Goal: Transaction & Acquisition: Purchase product/service

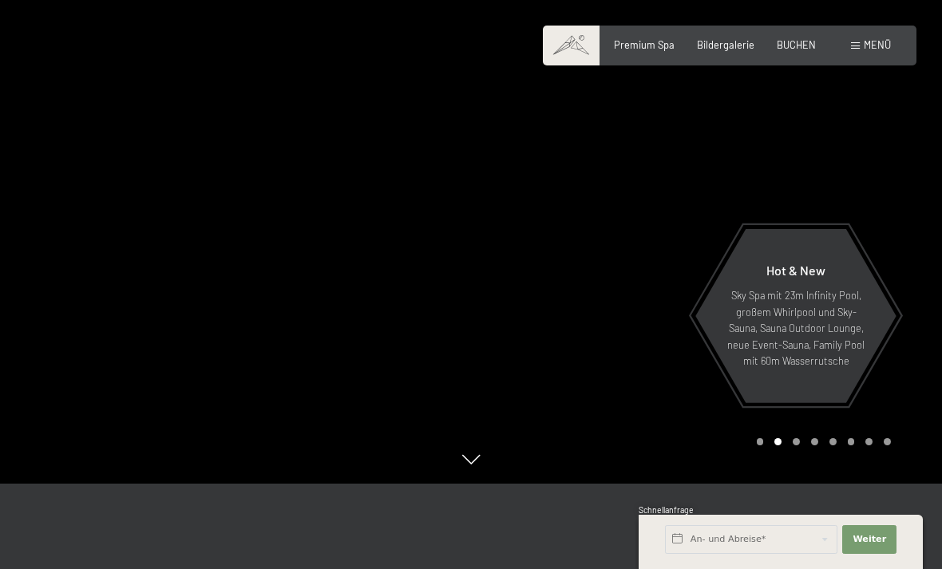
click at [660, 42] on span "Premium Spa" at bounding box center [644, 44] width 61 height 13
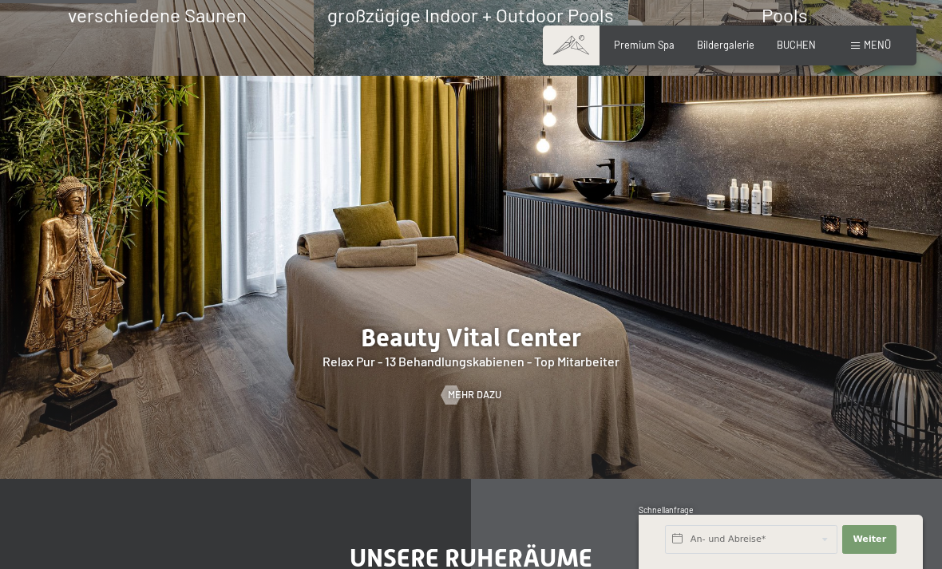
scroll to position [1325, 0]
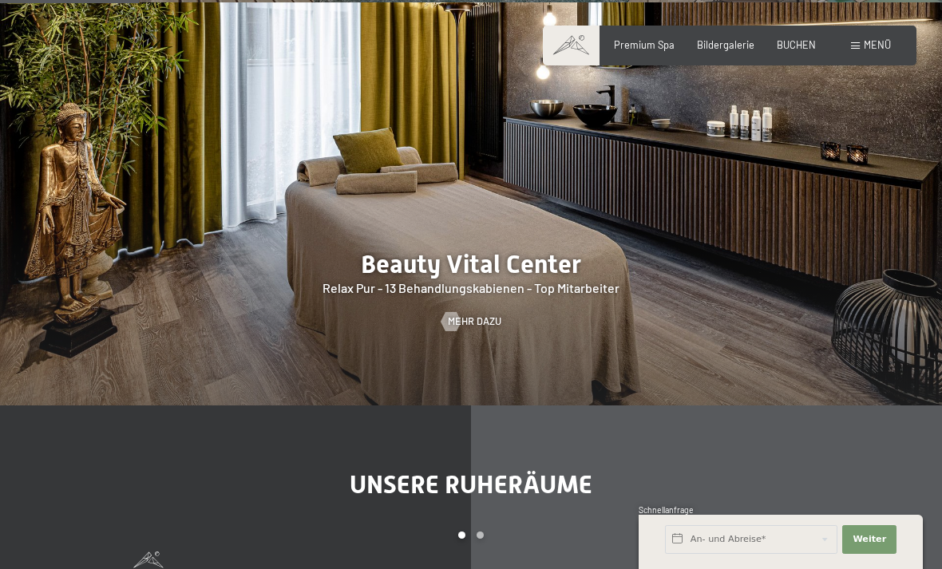
click at [812, 341] on div at bounding box center [471, 203] width 942 height 403
click at [491, 329] on span "Mehr dazu" at bounding box center [474, 322] width 53 height 14
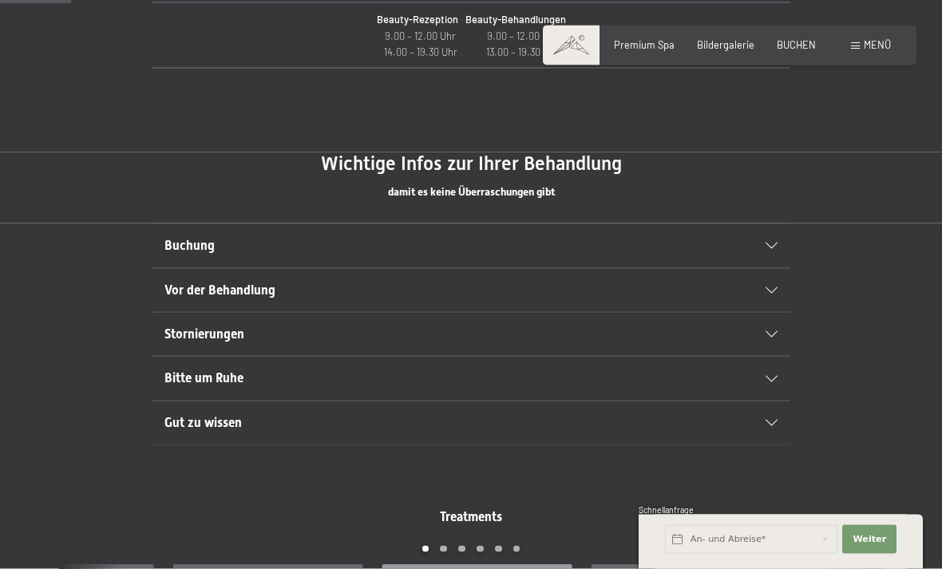
scroll to position [761, 0]
click at [775, 375] on icon at bounding box center [772, 378] width 12 height 6
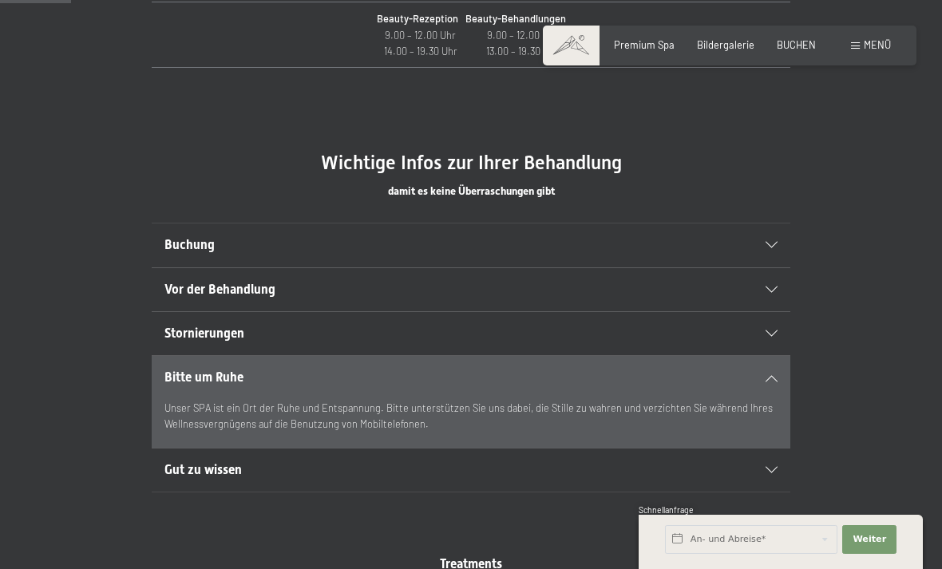
click at [777, 287] on icon at bounding box center [772, 290] width 12 height 6
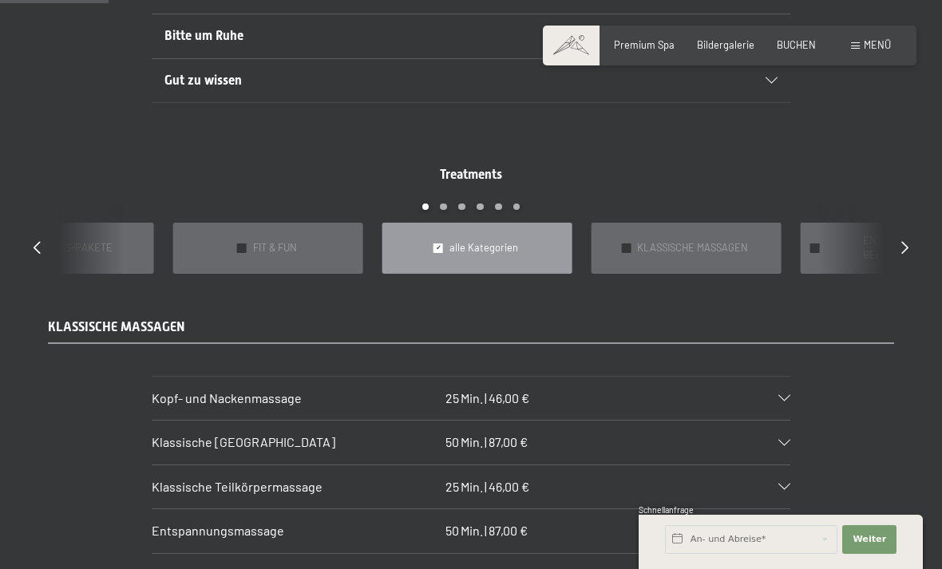
scroll to position [1167, 0]
click at [899, 243] on div "Treatments slide 3 to 7 of 22 ✓ BÄDER & PACKUNGEN ✓ VORFREUDE FÜR WERDENDE MÜTT…" at bounding box center [471, 219] width 920 height 108
click at [906, 240] on icon at bounding box center [904, 246] width 7 height 13
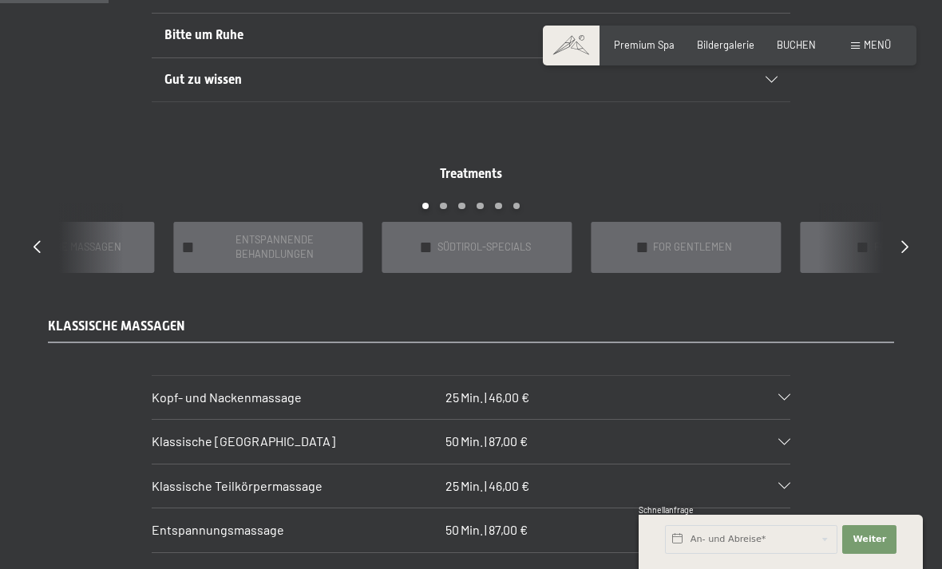
click at [265, 242] on span "ENTSPANNENDE BEHANDLUNGEN" at bounding box center [275, 247] width 153 height 29
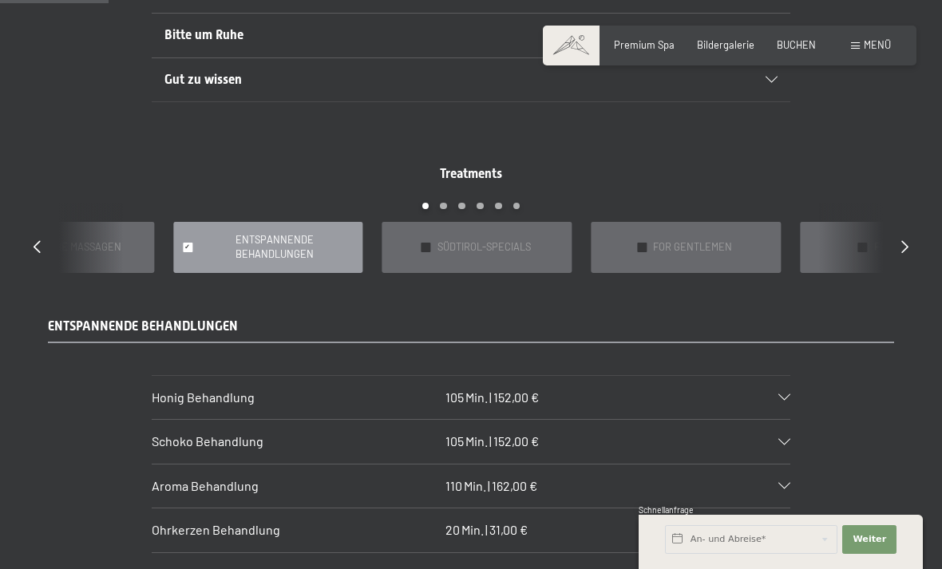
click at [517, 240] on span "SÜDTIROL-SPECIALS" at bounding box center [484, 247] width 93 height 14
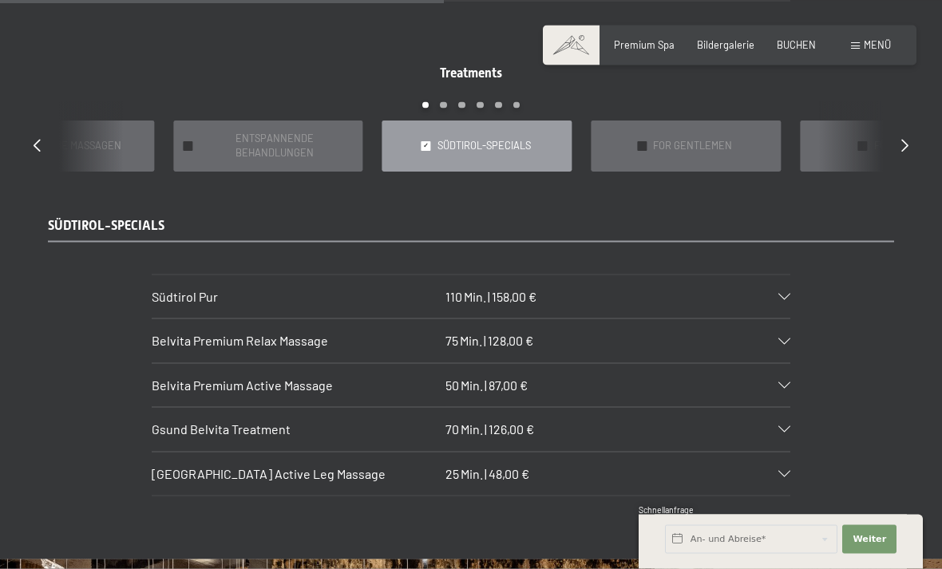
scroll to position [1269, 0]
click at [237, 137] on span "ENTSPANNENDE BEHANDLUNGEN" at bounding box center [275, 146] width 153 height 29
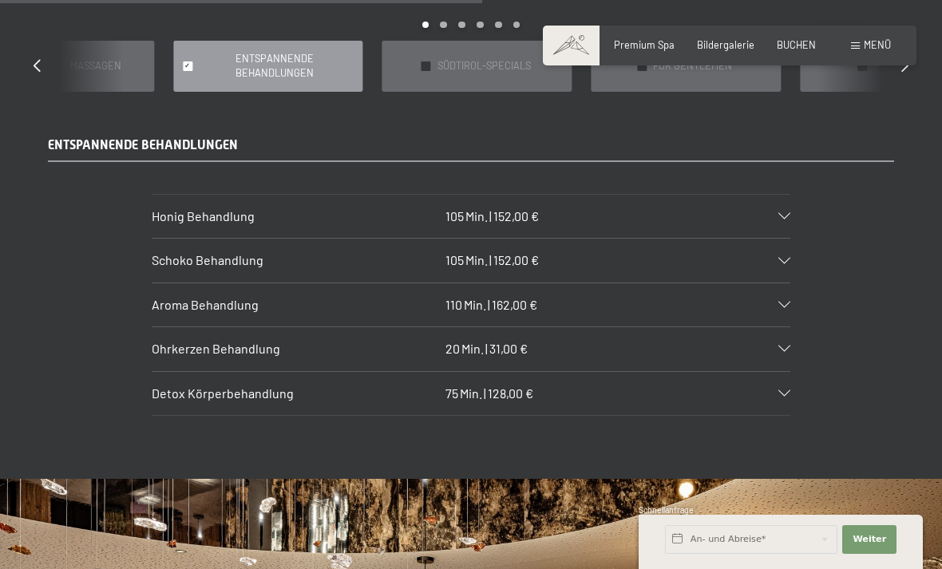
scroll to position [1314, 0]
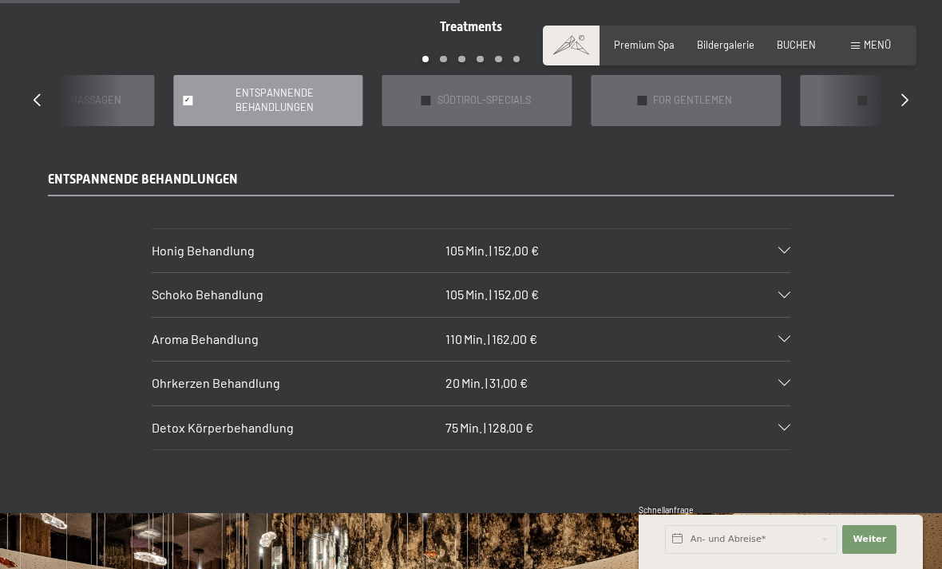
click at [512, 104] on div "✓ SÜDTIROL-SPECIALS" at bounding box center [477, 100] width 190 height 50
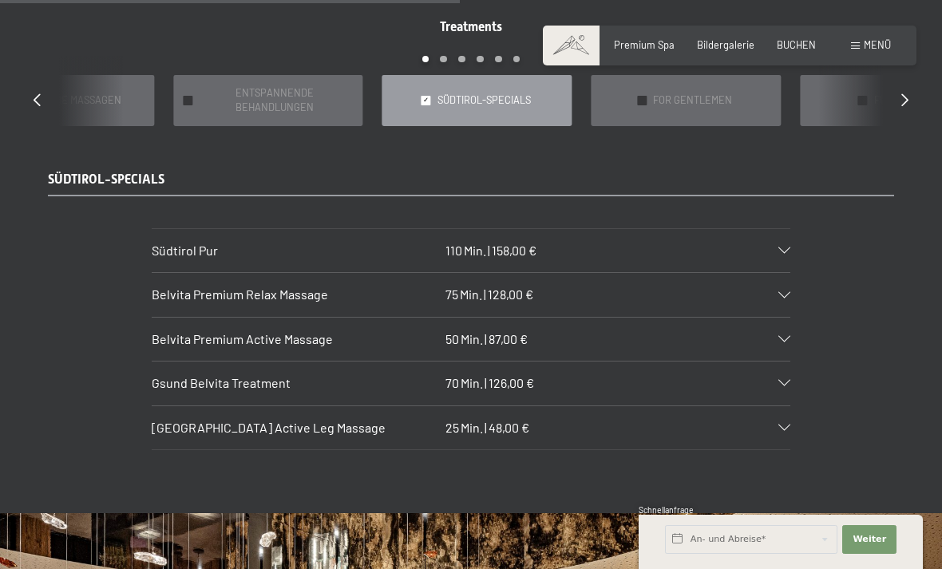
click at [789, 234] on div "Südtirol Pur 110 Min. | 158,00 €" at bounding box center [471, 250] width 639 height 43
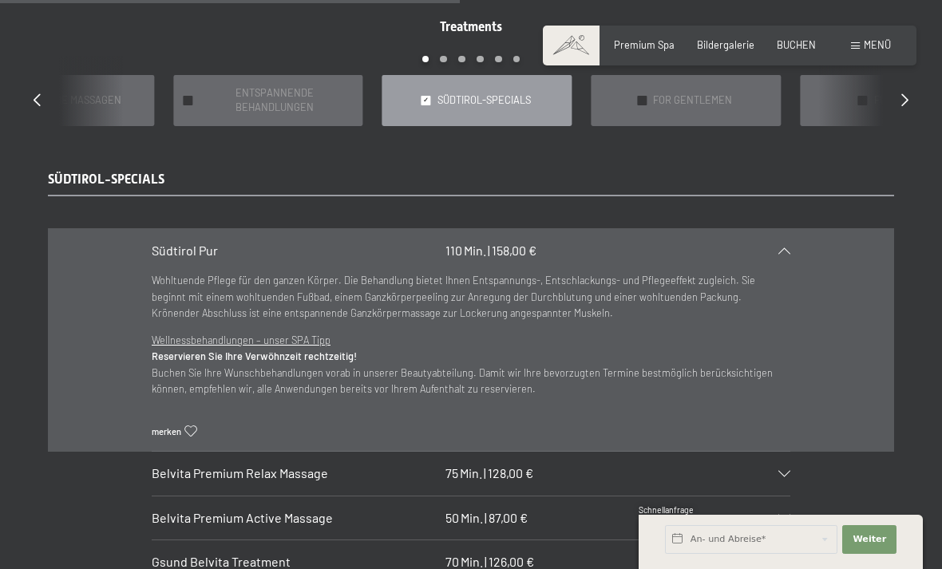
click at [789, 248] on icon at bounding box center [785, 251] width 12 height 6
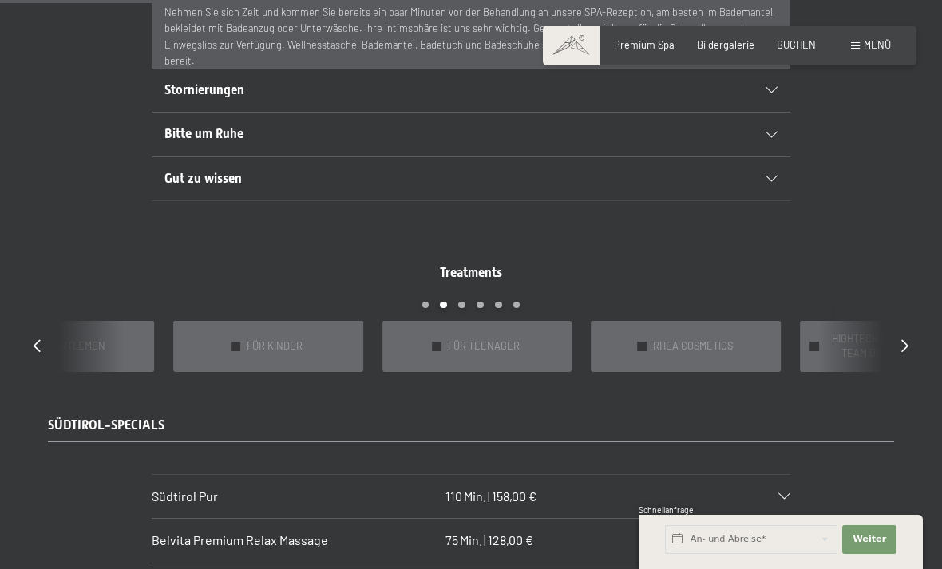
scroll to position [1071, 0]
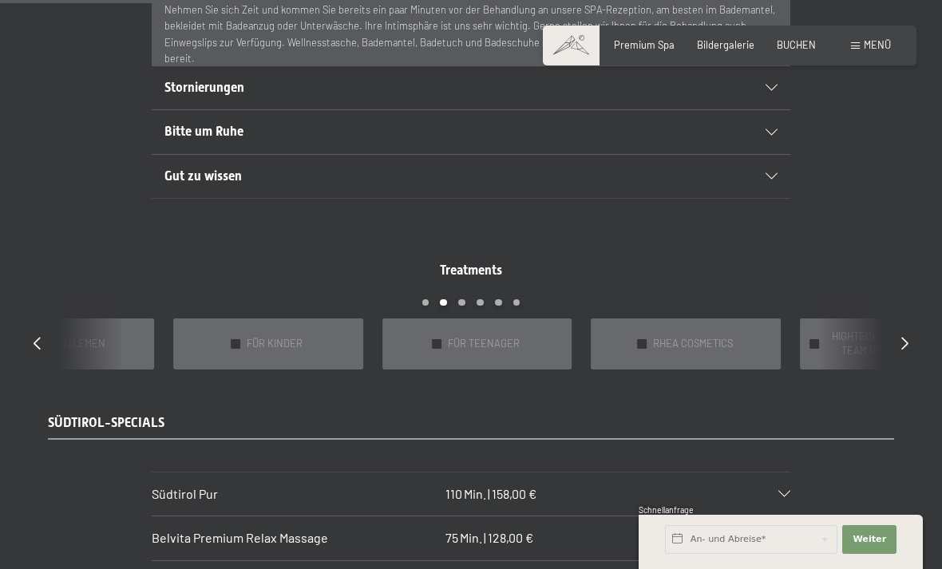
click at [736, 337] on div "✓ RHEA COSMETICS" at bounding box center [686, 344] width 190 height 50
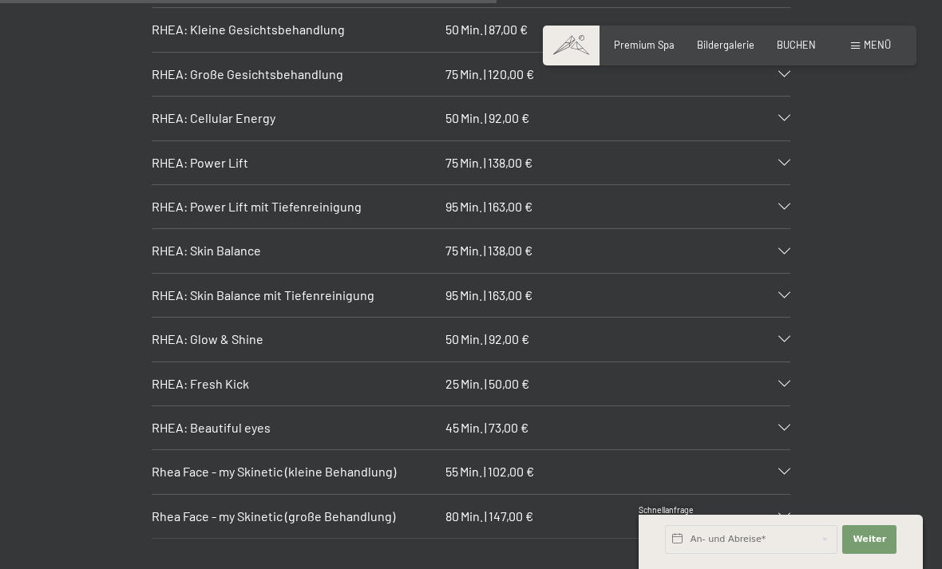
scroll to position [1580, 0]
click at [781, 450] on div "Rhea Face - my Skinetic (kleine Behandlung) 55 Min. | 102,00 €" at bounding box center [471, 471] width 639 height 43
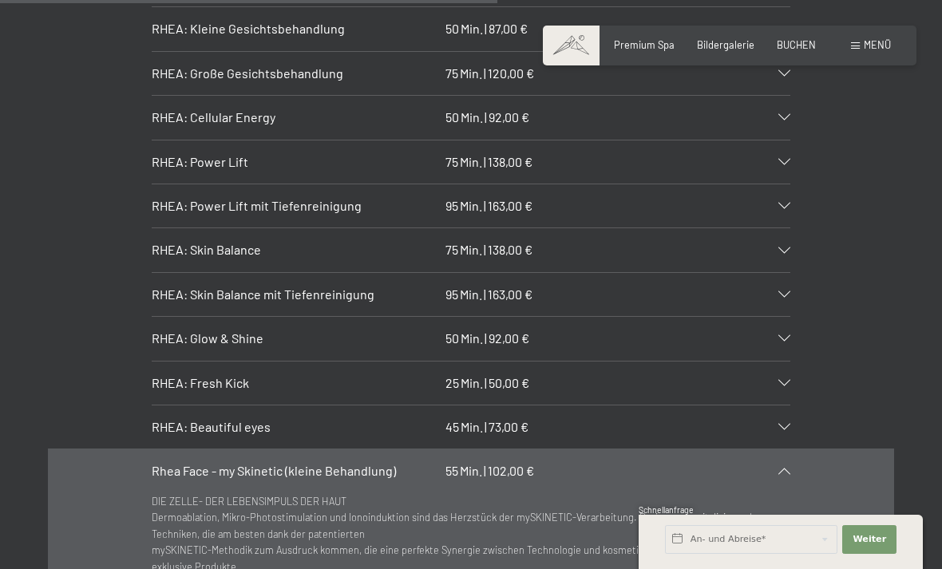
click at [790, 330] on section "RHEA: Glow & Shine 50 Min. | 92,00 € Neue Leuchtkraft: aufhellend, klärend - Re…" at bounding box center [471, 338] width 639 height 45
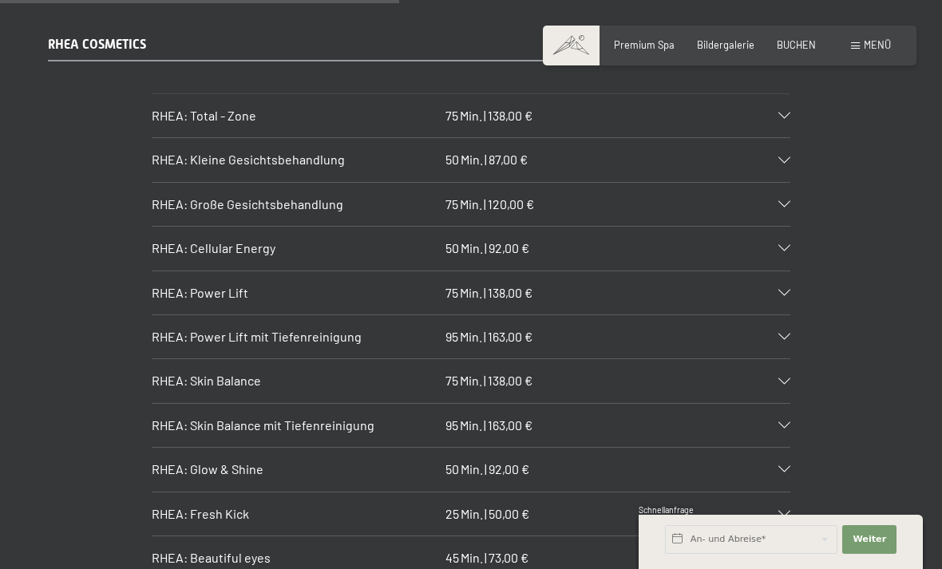
scroll to position [1443, 0]
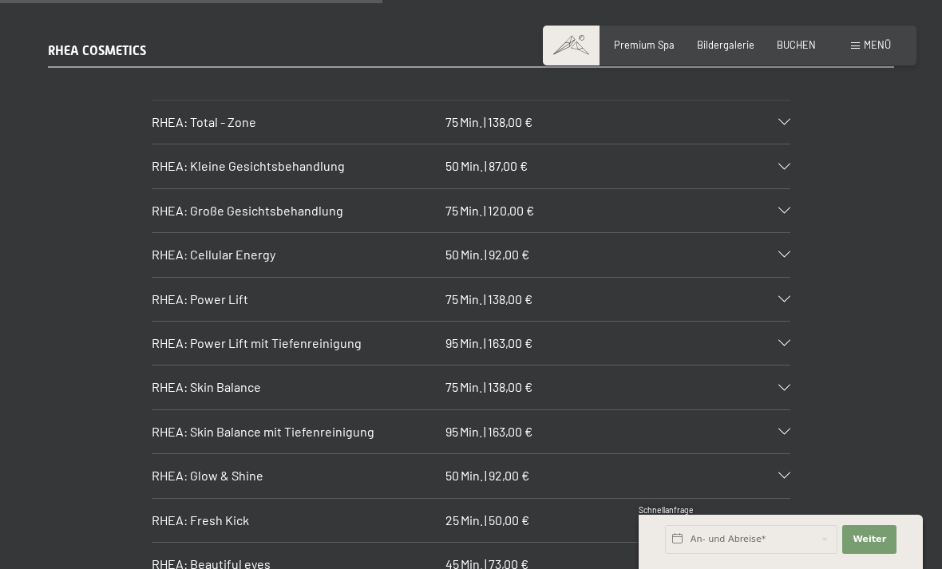
click at [779, 155] on div "RHEA: Kleine Gesichtsbehandlung 50 Min. | 87,00 €" at bounding box center [471, 166] width 639 height 43
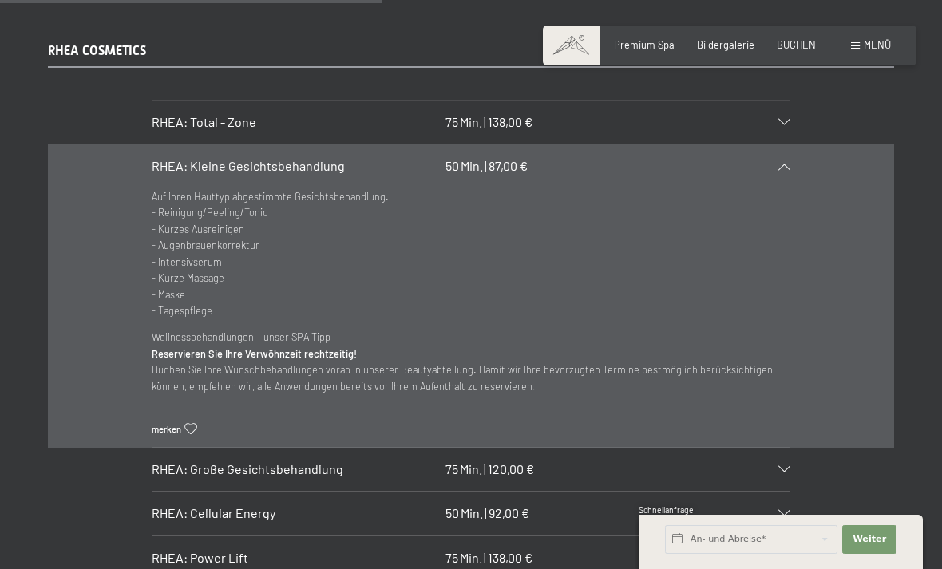
click at [923, 236] on div "RHEA COSMETICS RHEA: Total - Zone 75 Min. | 138,00 € Intensive Behandlung der d…" at bounding box center [471, 488] width 942 height 892
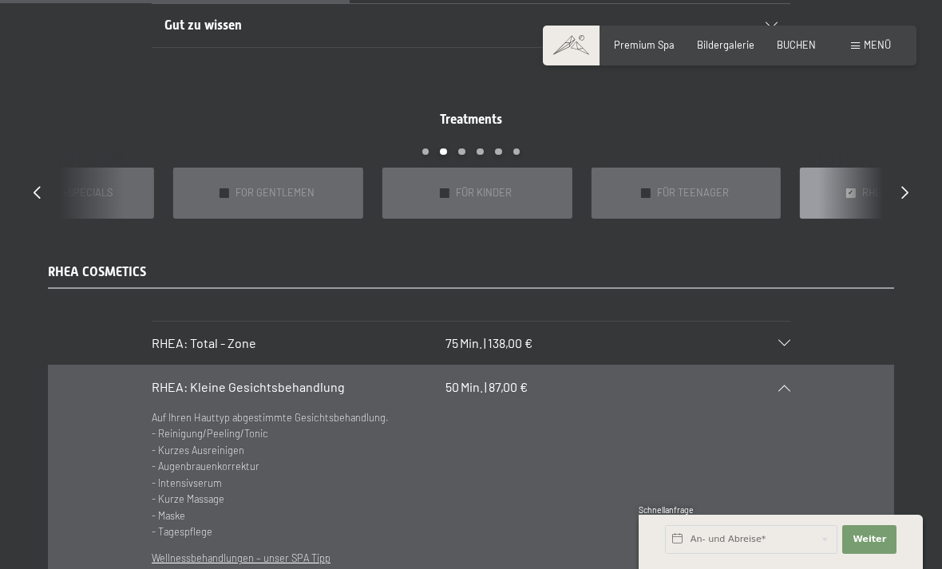
scroll to position [1212, 0]
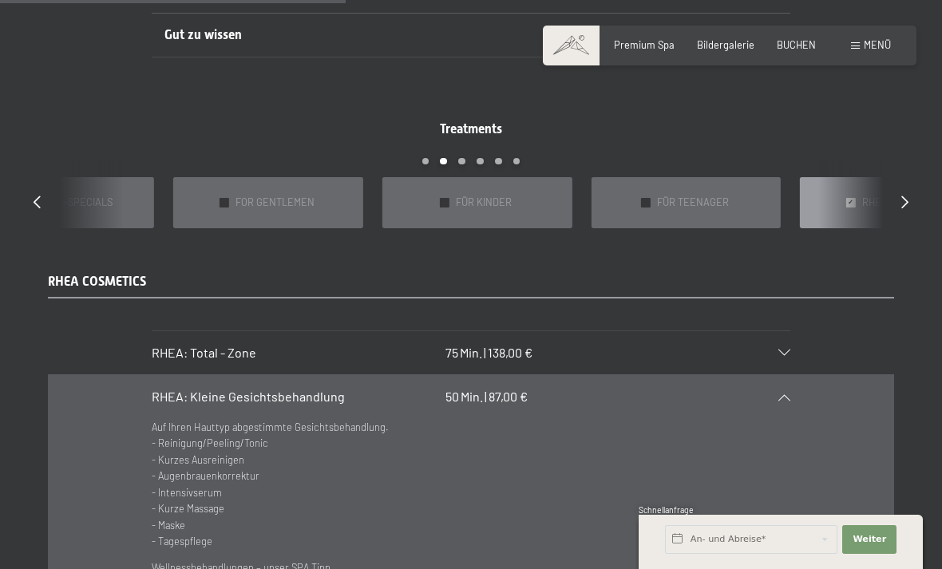
click at [110, 205] on div "✓ SÜDTIROL-SPECIALS" at bounding box center [59, 202] width 190 height 50
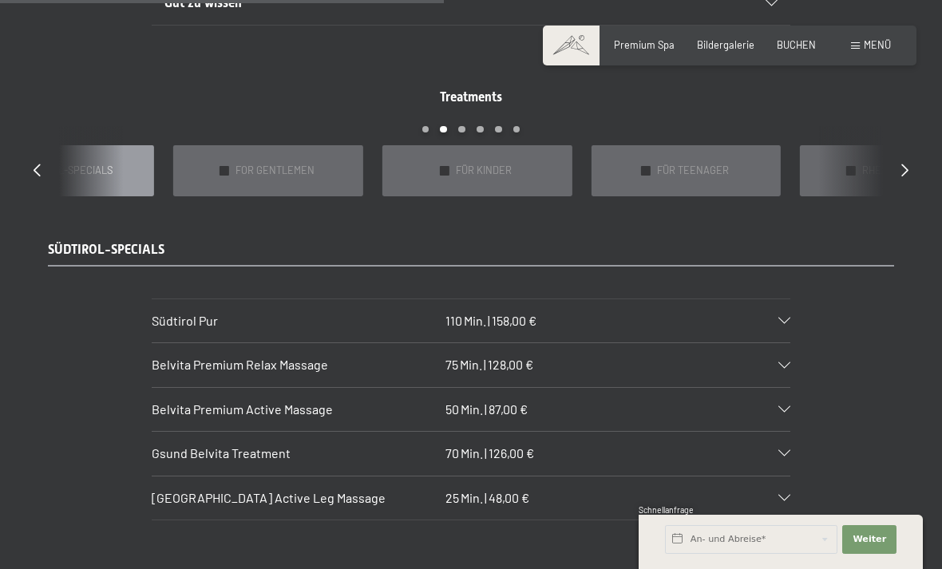
scroll to position [1245, 0]
click at [785, 362] on icon at bounding box center [785, 365] width 12 height 6
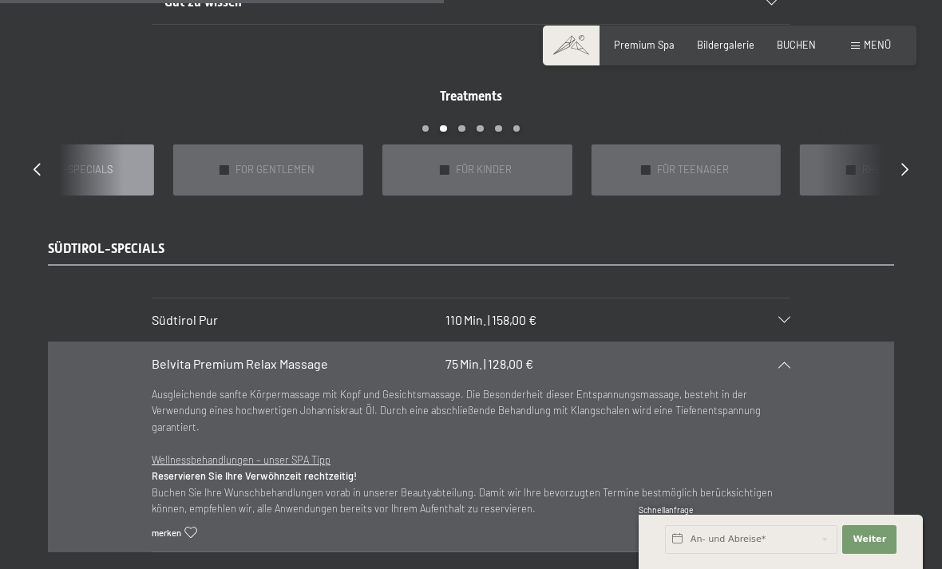
click at [787, 343] on div "Belvita Premium Relax Massage 75 Min. | 128,00 €" at bounding box center [471, 364] width 639 height 43
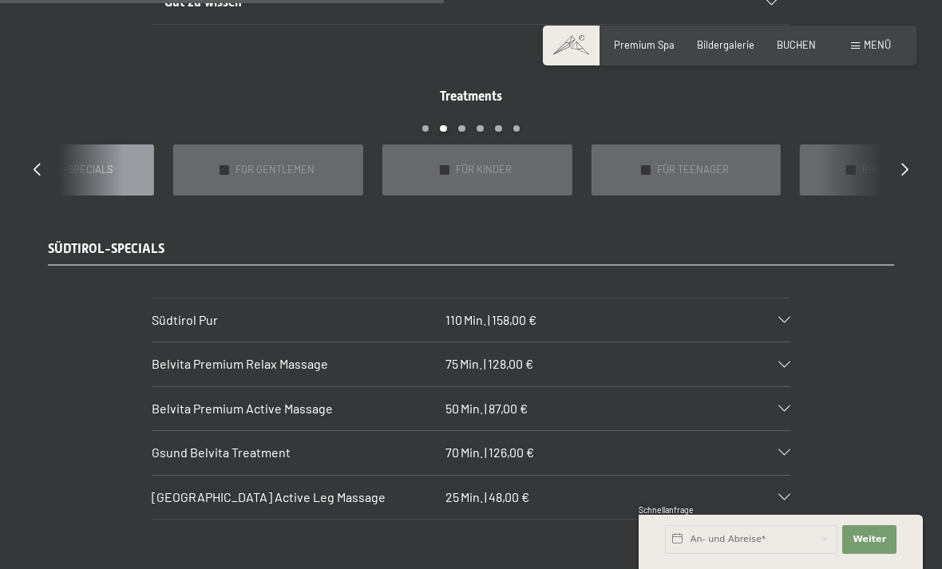
click at [786, 406] on icon at bounding box center [785, 409] width 12 height 6
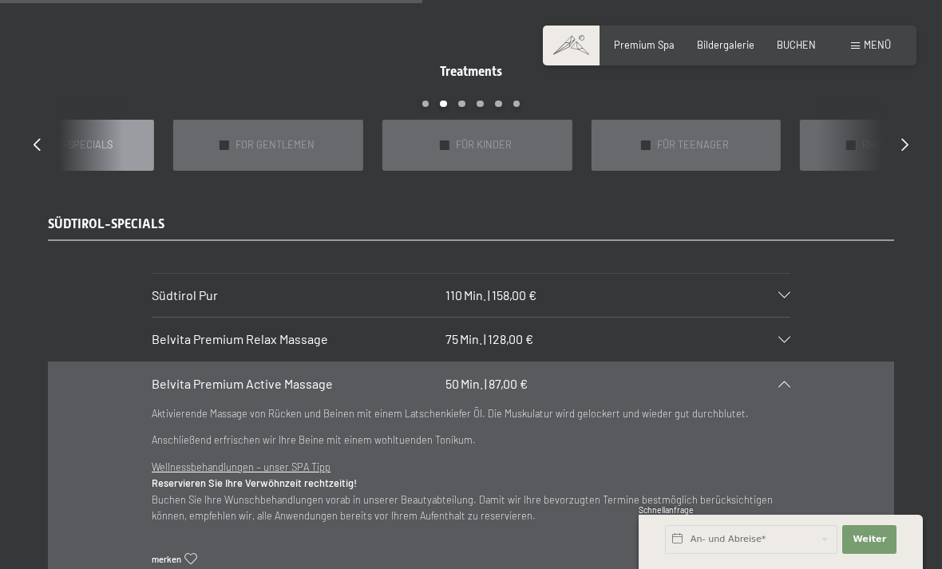
scroll to position [1299, 0]
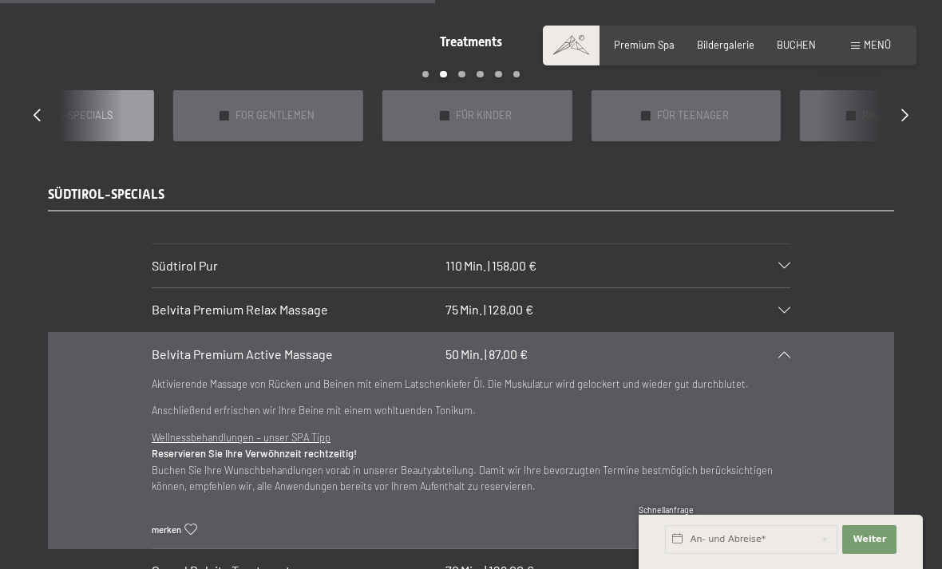
click at [786, 338] on div "Belvita Premium Active Massage 50 Min. | 87,00 €" at bounding box center [471, 354] width 639 height 43
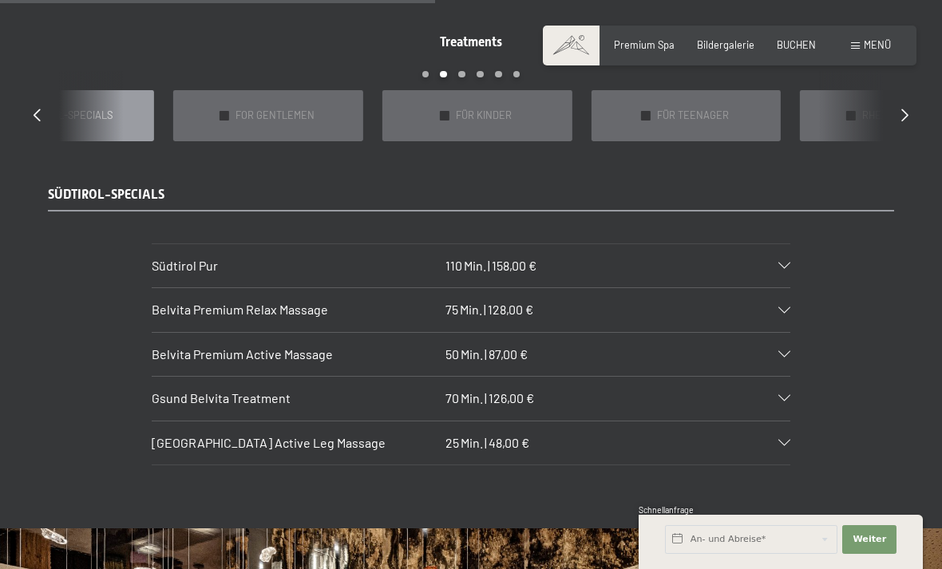
click at [92, 109] on span "SÜDTIROL-SPECIALS" at bounding box center [65, 116] width 93 height 14
click at [79, 118] on div "✓ SÜDTIROL-SPECIALS" at bounding box center [59, 115] width 190 height 50
click at [74, 109] on span "SÜDTIROL-SPECIALS" at bounding box center [65, 116] width 93 height 14
click at [30, 106] on div "Treatments slide 8 to 12 of 22 ✓ BÄDER & PACKUNGEN ✓ VORFREUDE FÜR WERDENDE MÜT…" at bounding box center [471, 88] width 920 height 108
click at [35, 114] on div "Treatments slide 8 to 12 of 22 ✓ BÄDER & PACKUNGEN ✓ VORFREUDE FÜR WERDENDE MÜT…" at bounding box center [471, 88] width 920 height 108
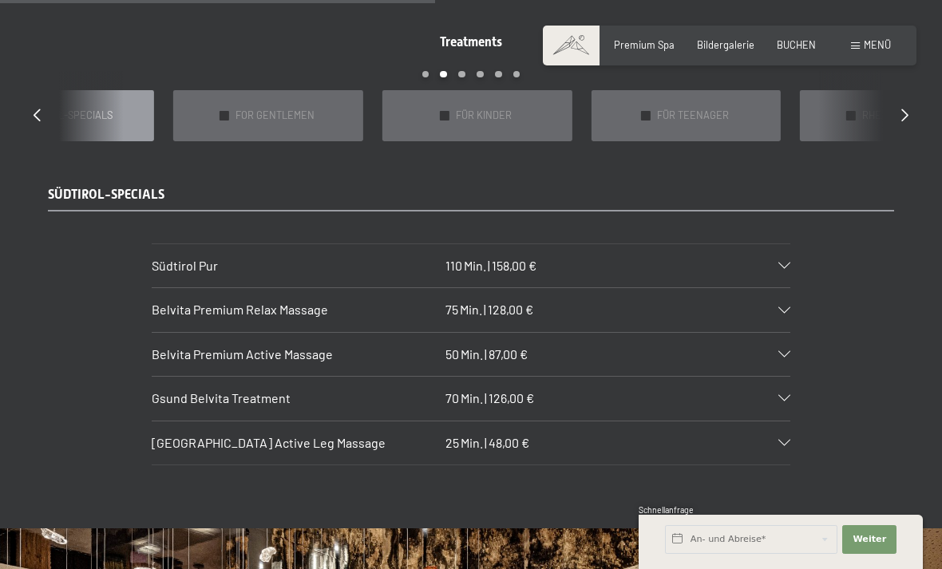
click at [36, 110] on div at bounding box center [37, 115] width 7 height 18
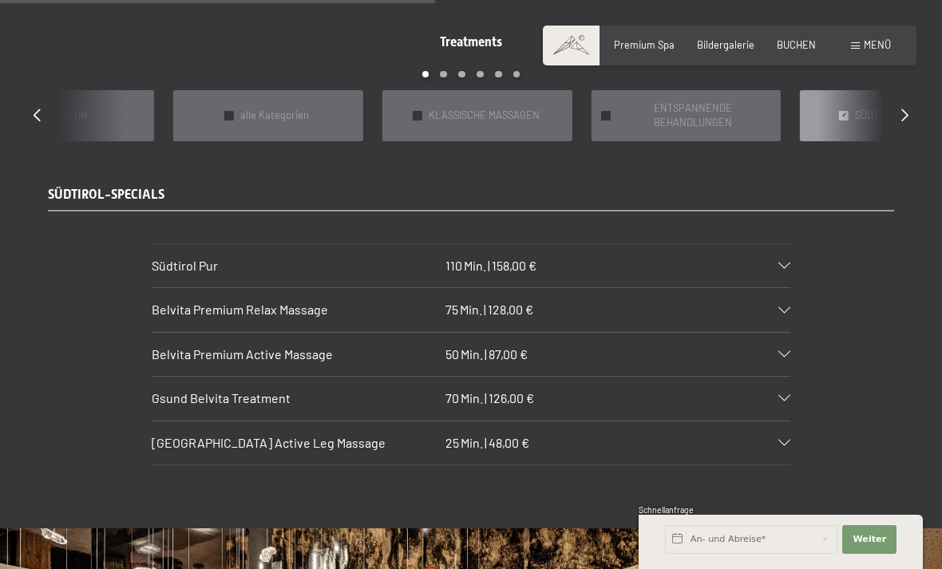
click at [703, 111] on span "ENTSPANNENDE BEHANDLUNGEN" at bounding box center [692, 115] width 153 height 29
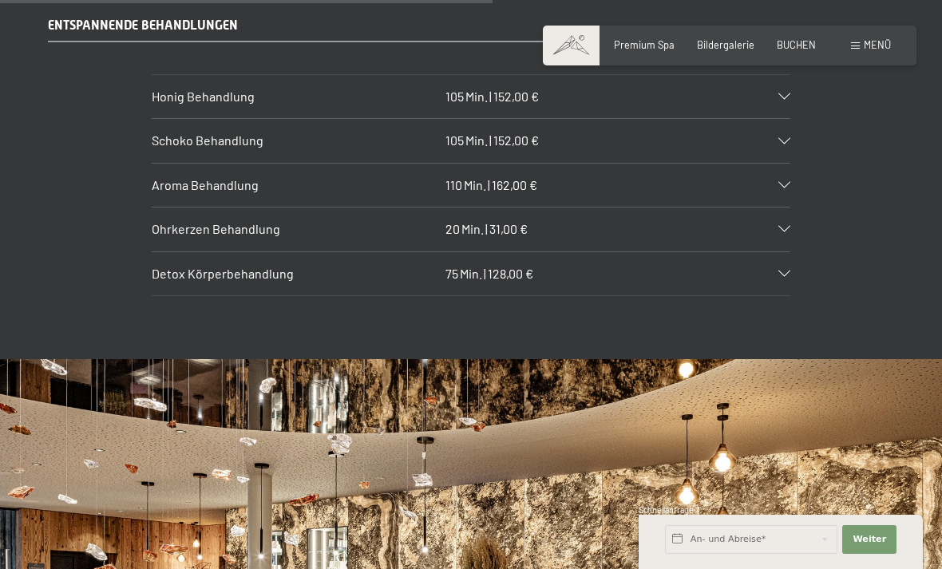
scroll to position [1337, 0]
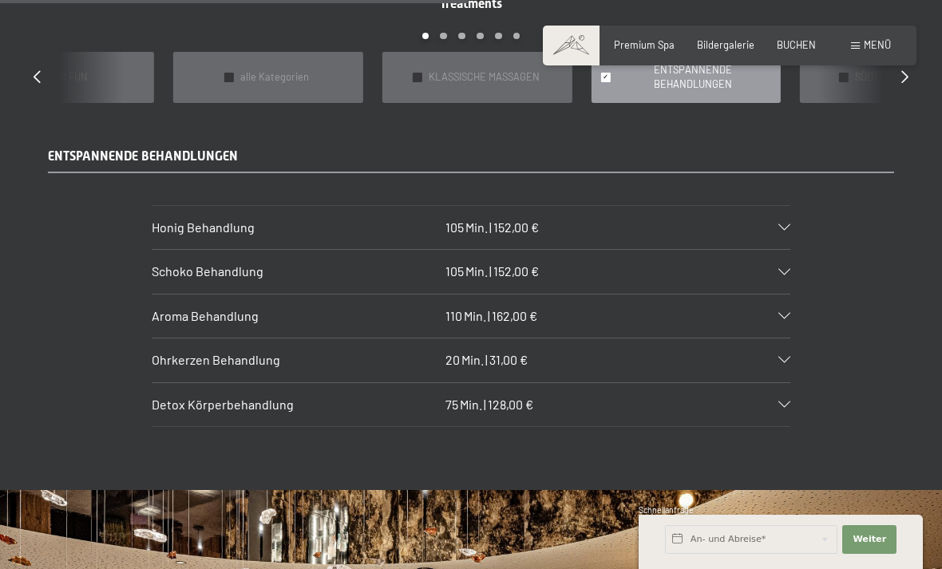
click at [236, 69] on div "✓ alle Kategorien" at bounding box center [268, 77] width 190 height 50
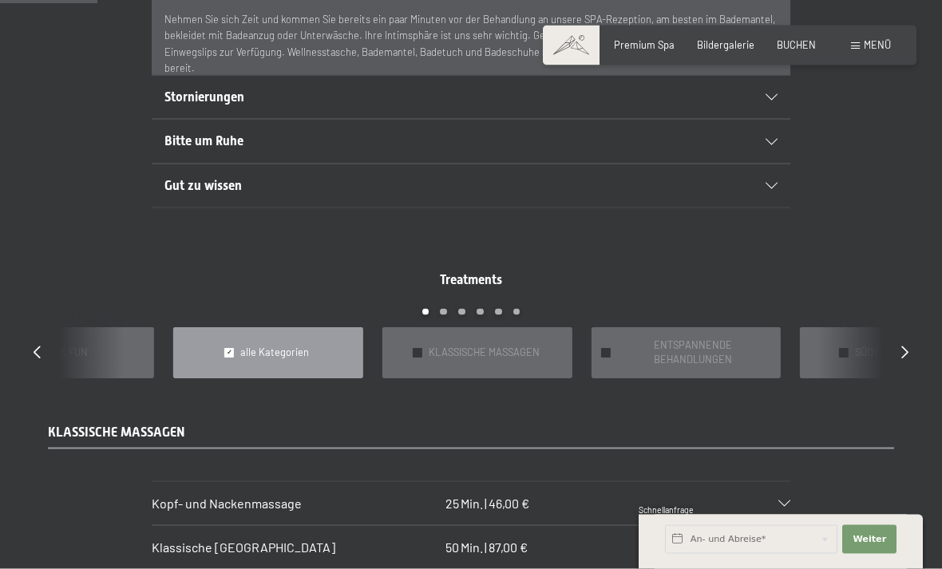
scroll to position [1057, 0]
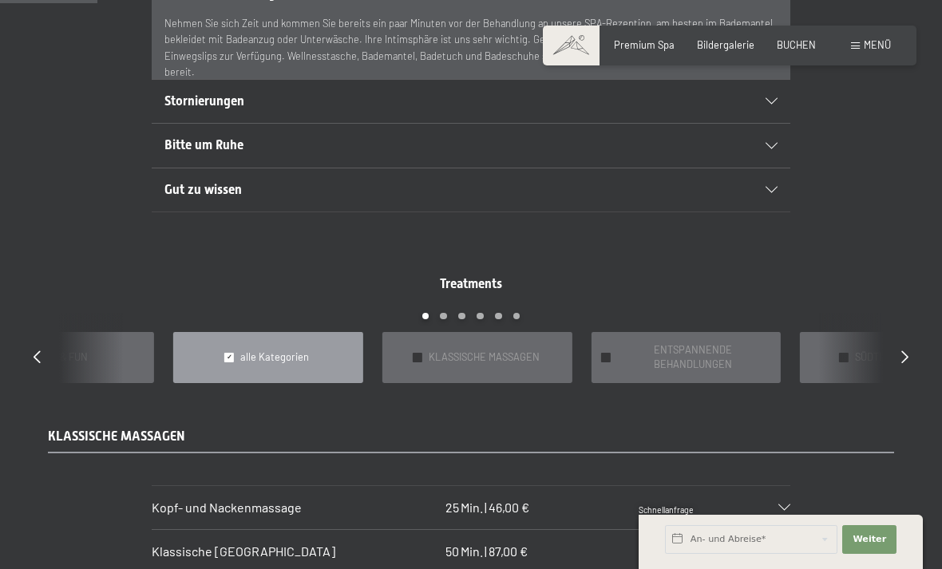
click at [913, 337] on div "Treatments slide 4 to 8 of 22 ✓ BÄDER & PACKUNGEN ✓ VORFREUDE FÜR WERDENDE MÜTT…" at bounding box center [471, 329] width 920 height 108
click at [905, 350] on icon at bounding box center [904, 356] width 7 height 13
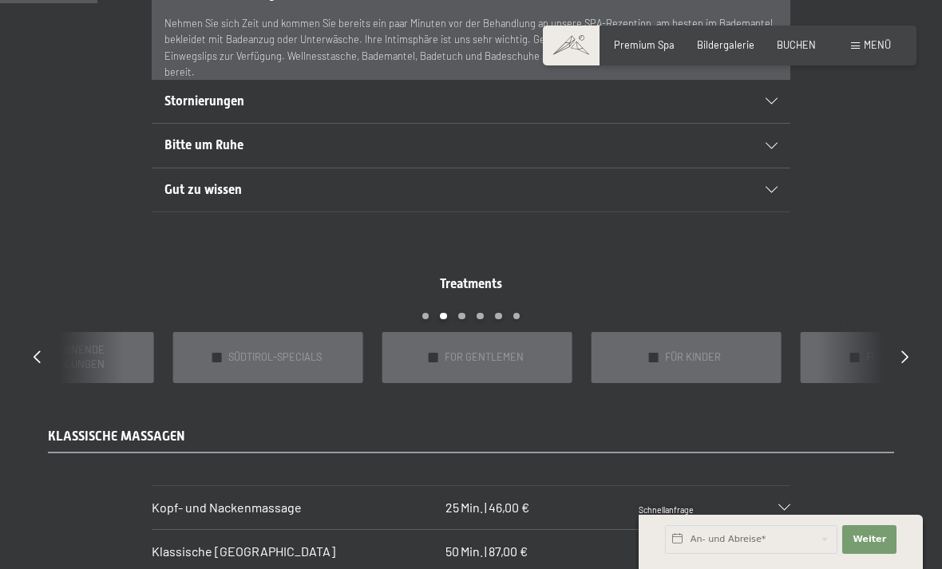
click at [317, 351] on span "SÜDTIROL-SPECIALS" at bounding box center [274, 358] width 93 height 14
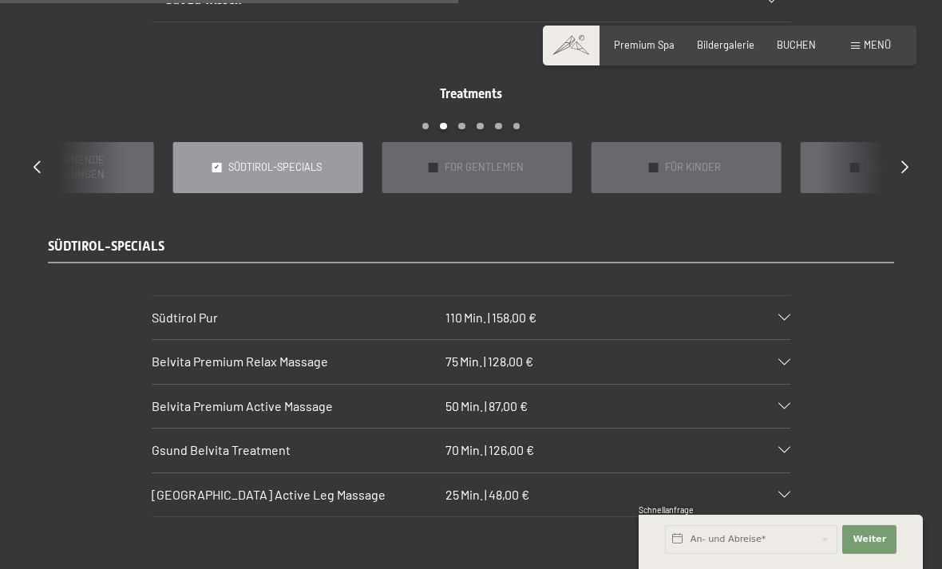
scroll to position [1284, 0]
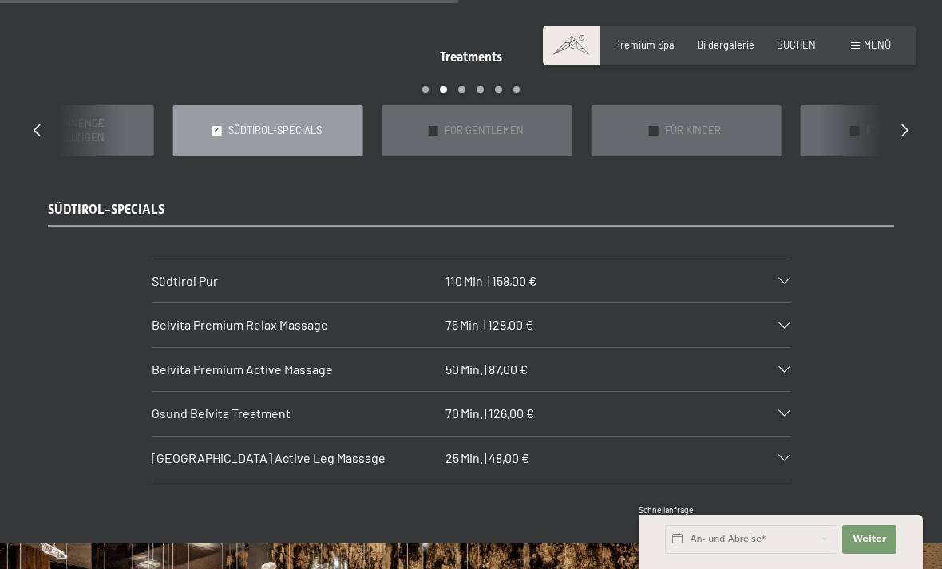
click at [780, 359] on div "Belvita Premium Active Massage 50 Min. | 87,00 €" at bounding box center [471, 369] width 639 height 43
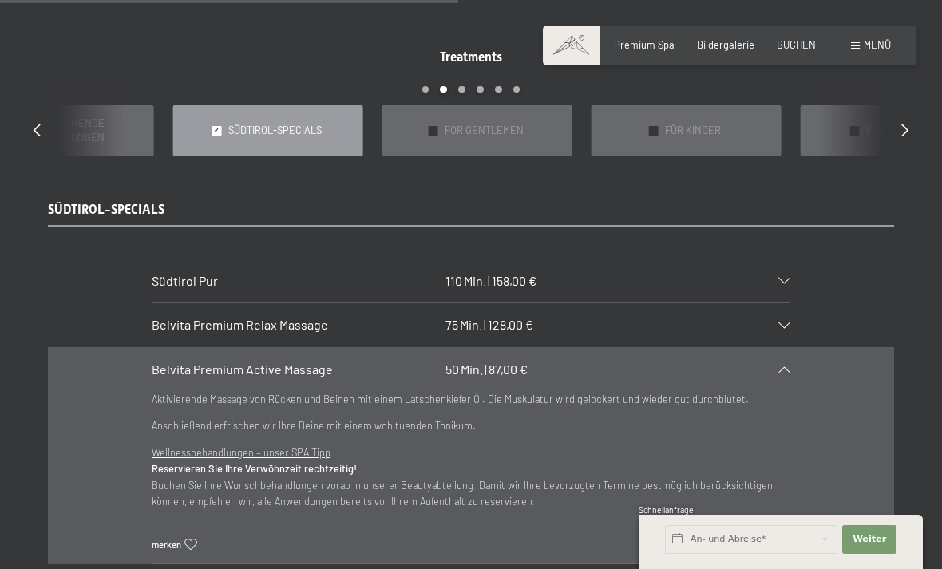
click at [783, 323] on icon at bounding box center [785, 326] width 12 height 6
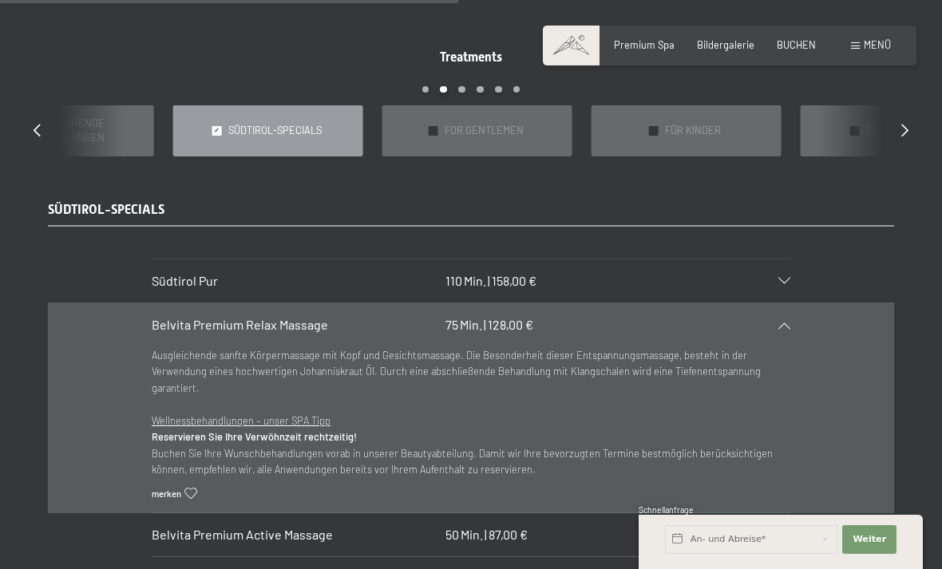
click at [783, 323] on icon at bounding box center [785, 326] width 12 height 6
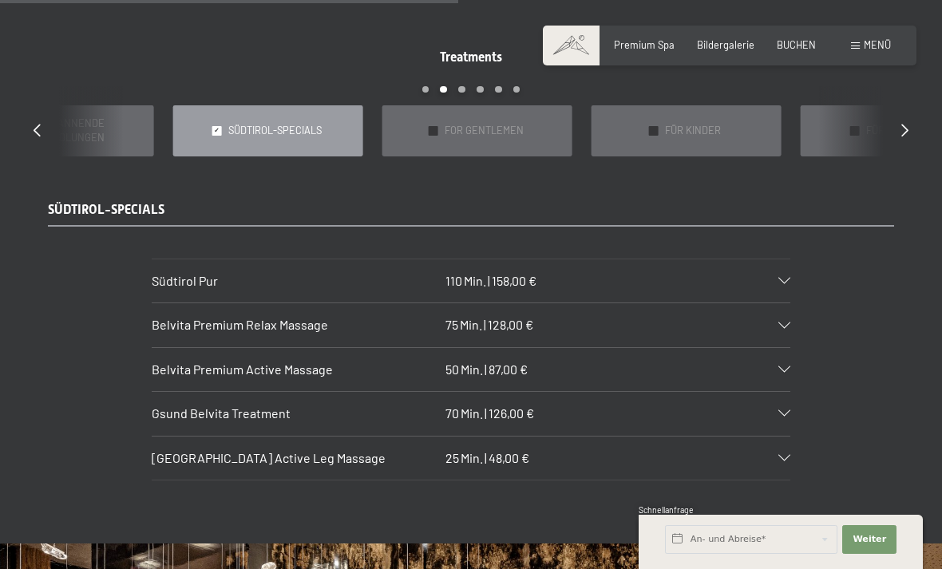
click at [784, 311] on div "Belvita Premium Relax Massage 75 Min. | 128,00 €" at bounding box center [471, 324] width 639 height 43
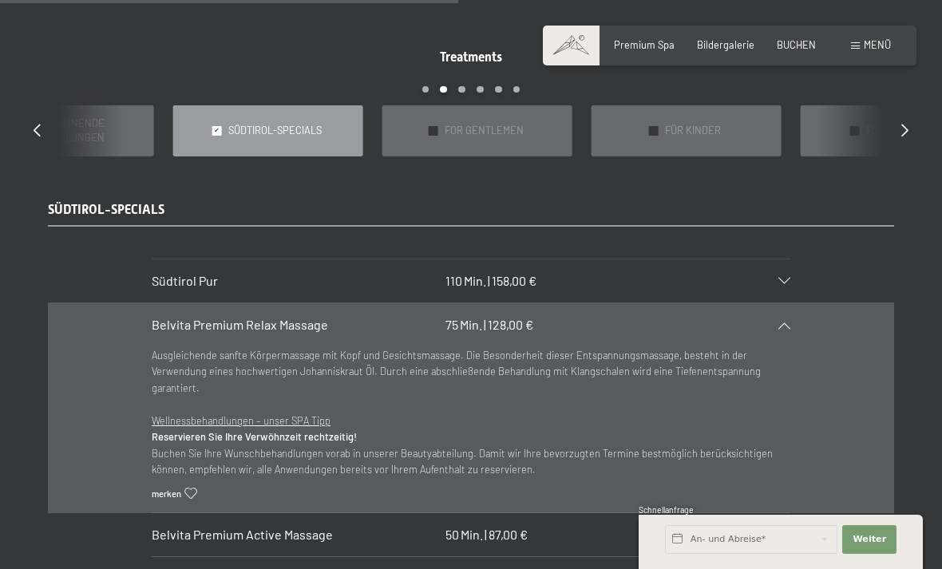
click at [782, 315] on div "Belvita Premium Relax Massage 75 Min. | 128,00 €" at bounding box center [471, 324] width 639 height 43
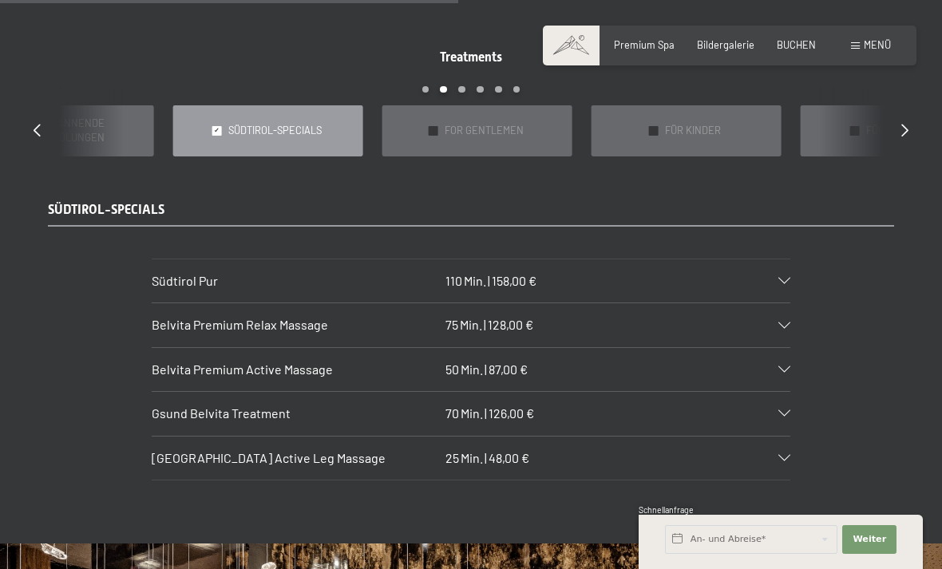
click at [787, 351] on div "Belvita Premium Active Massage 50 Min. | 87,00 €" at bounding box center [471, 369] width 639 height 43
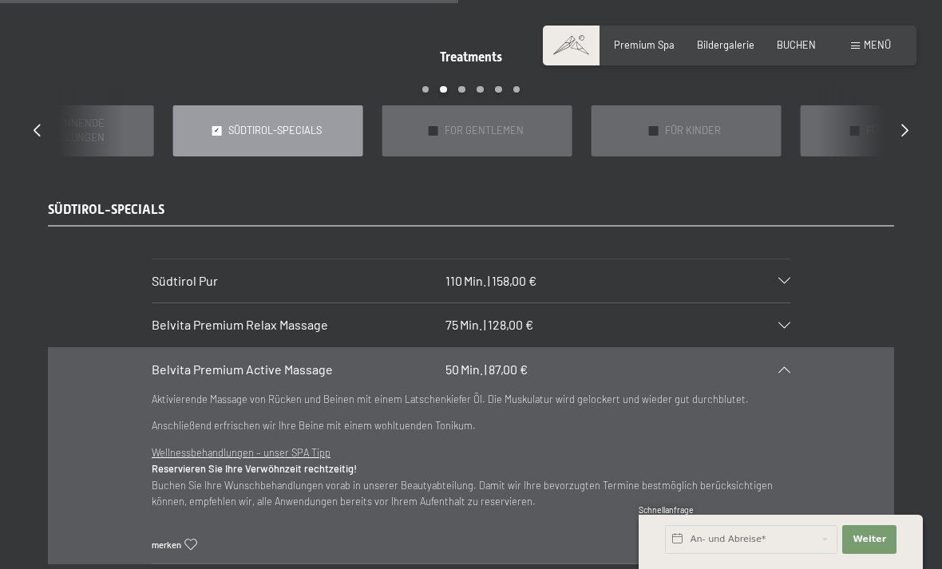
click at [788, 363] on div "Belvita Premium Active Massage 50 Min. | 87,00 €" at bounding box center [471, 369] width 639 height 43
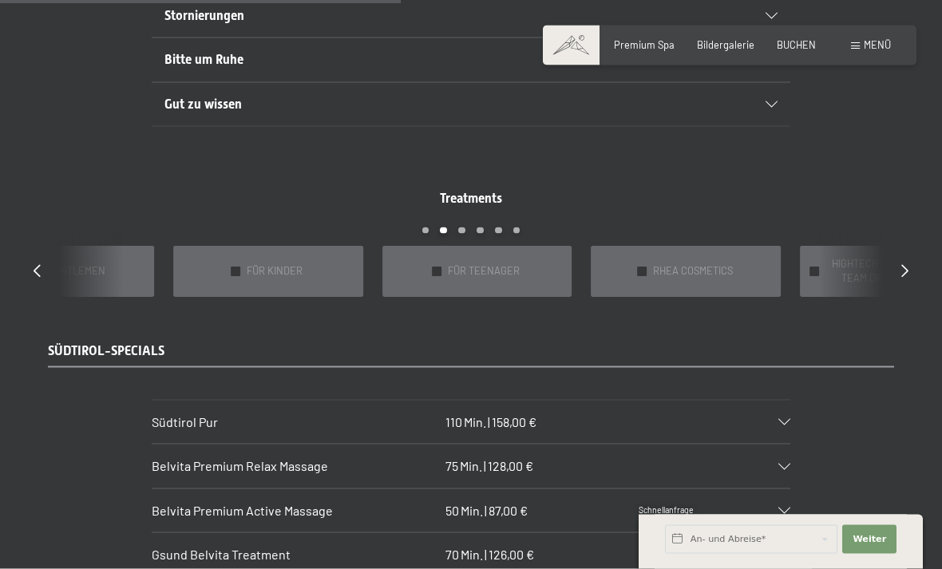
scroll to position [1137, 0]
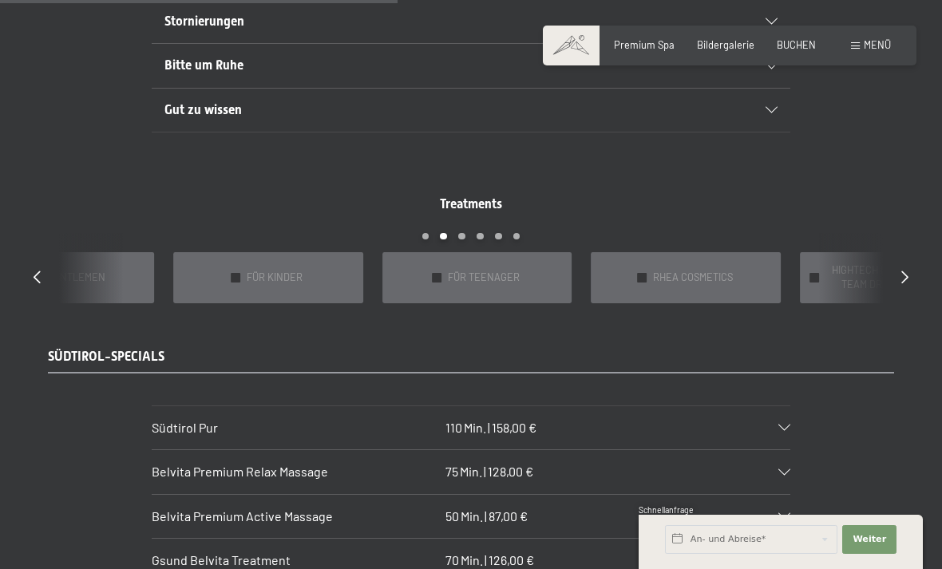
click at [38, 270] on icon at bounding box center [37, 276] width 7 height 13
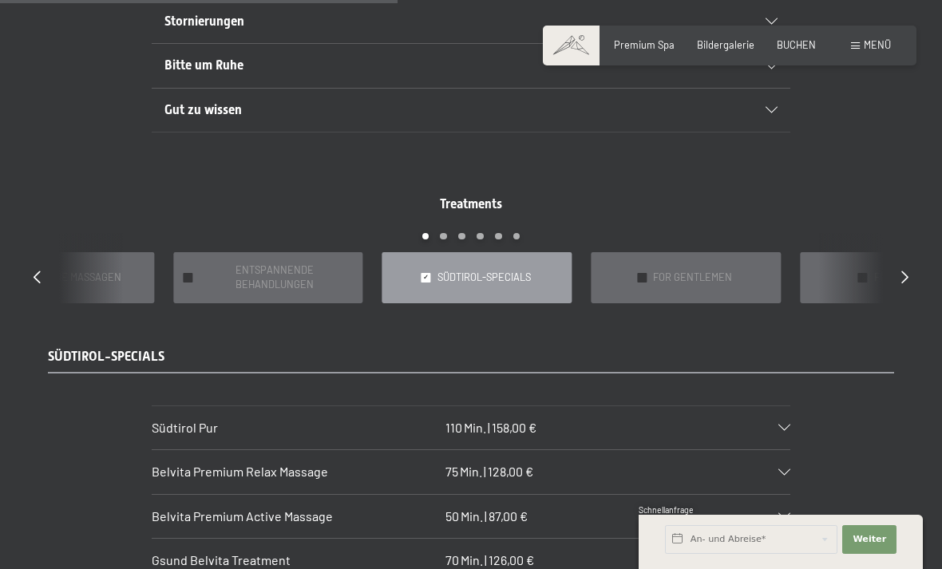
click at [37, 270] on icon at bounding box center [37, 276] width 7 height 13
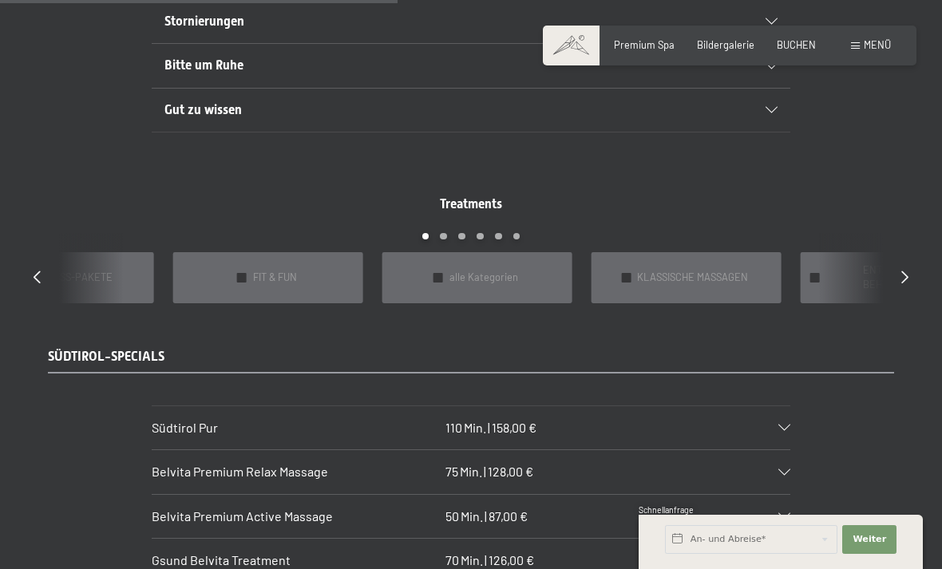
click at [535, 275] on div "✓ alle Kategorien" at bounding box center [477, 277] width 190 height 50
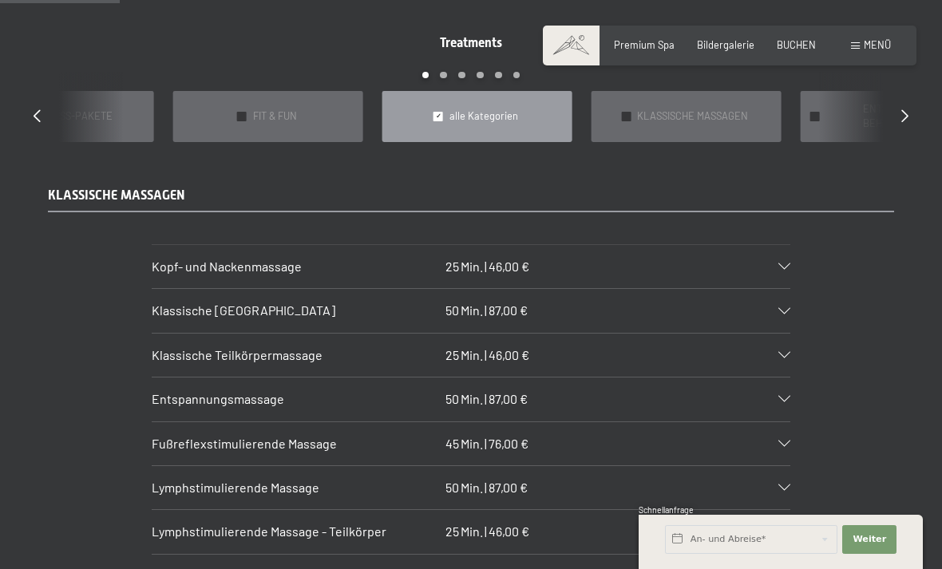
scroll to position [1298, 0]
click at [789, 380] on div "Entspannungsmassage 50 Min. | 87,00 €" at bounding box center [471, 399] width 639 height 43
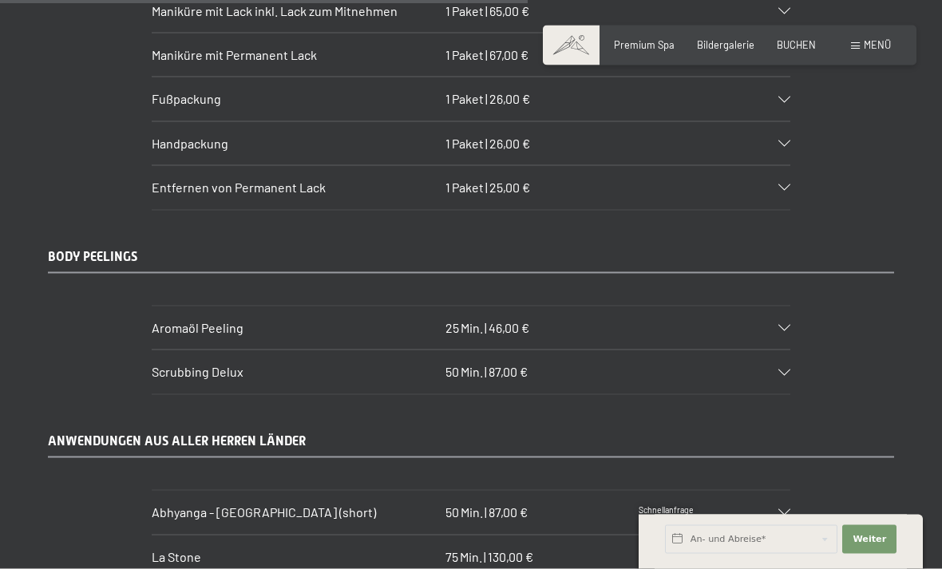
scroll to position [5831, 0]
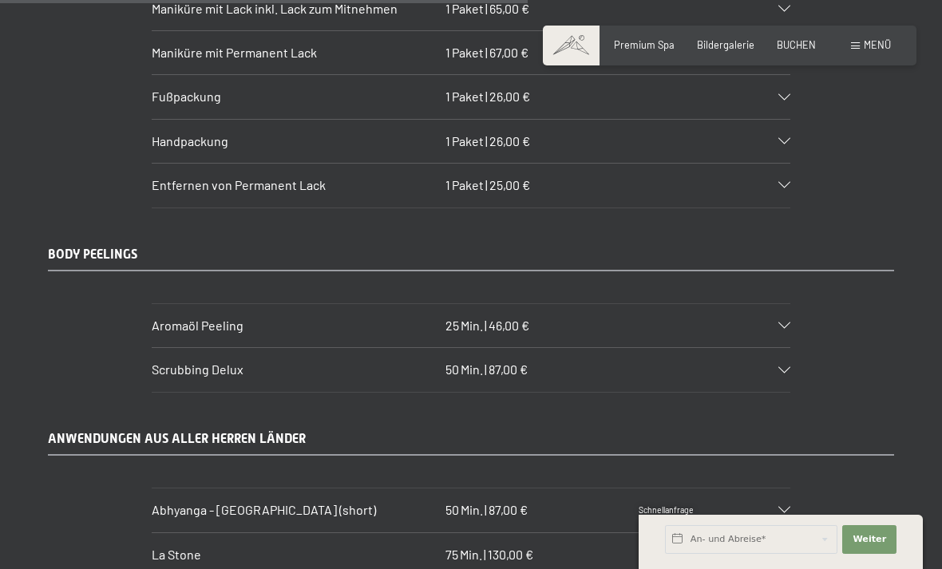
click at [790, 367] on icon at bounding box center [785, 370] width 12 height 6
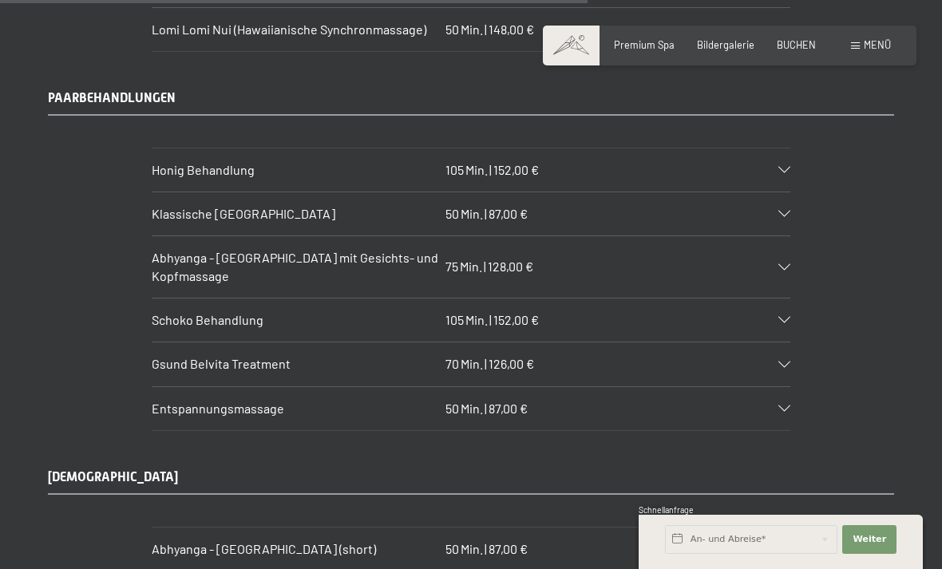
scroll to position [6529, 0]
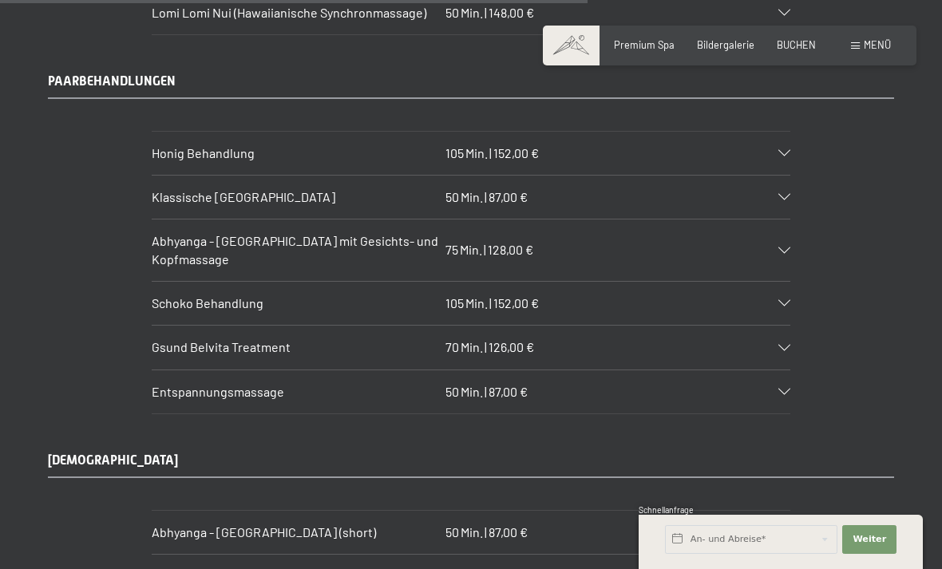
click at [787, 370] on div "Entspannungsmassage 50 Min. | 87,00 €" at bounding box center [471, 391] width 639 height 43
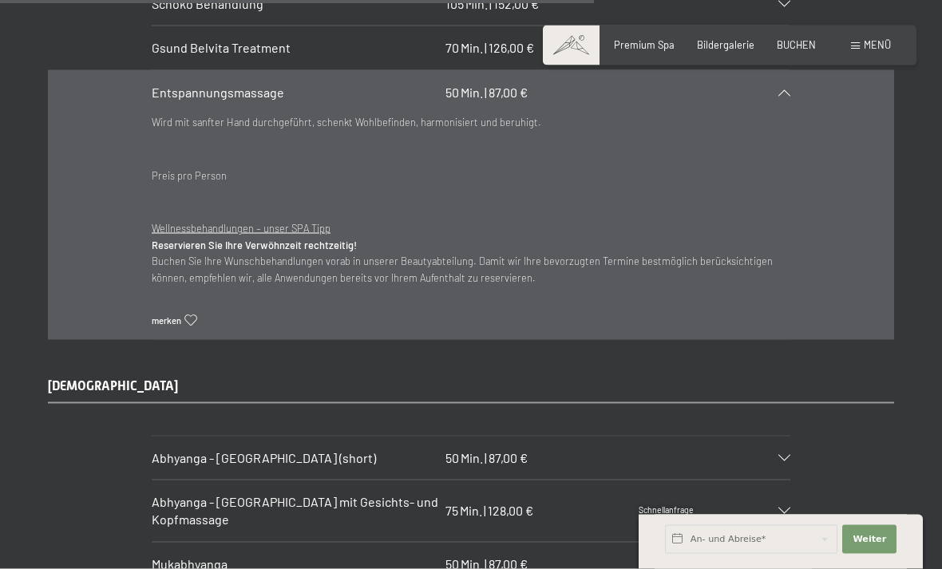
scroll to position [6583, 0]
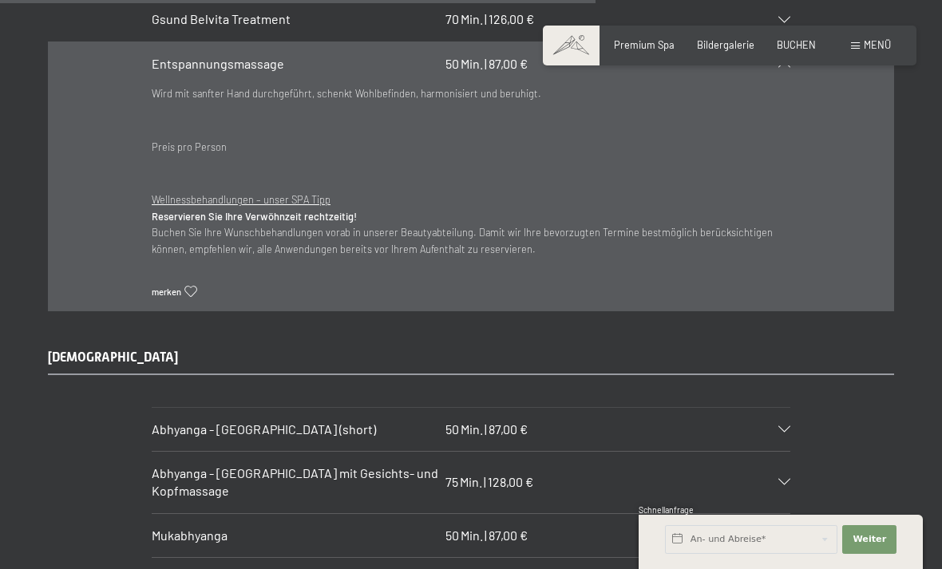
click at [788, 426] on icon at bounding box center [785, 429] width 12 height 6
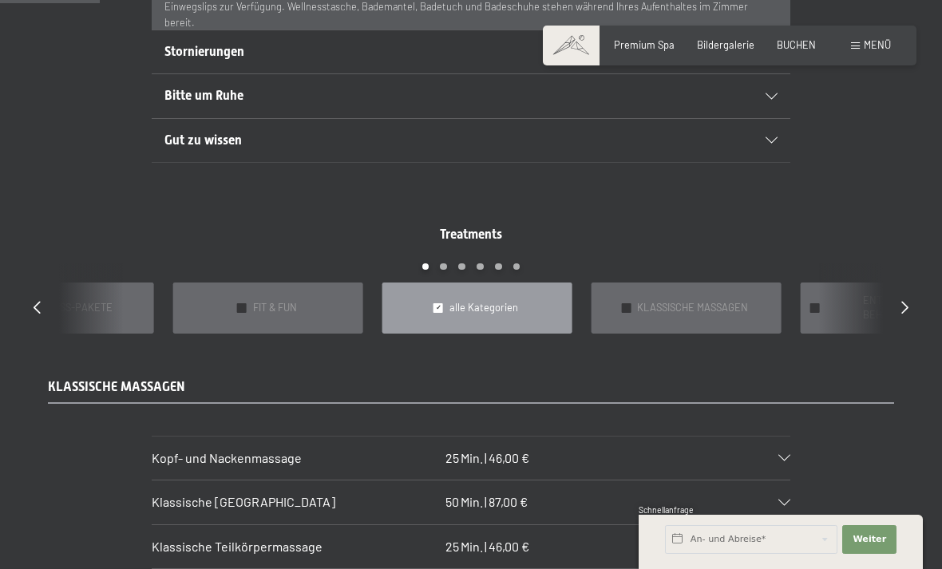
scroll to position [1126, 0]
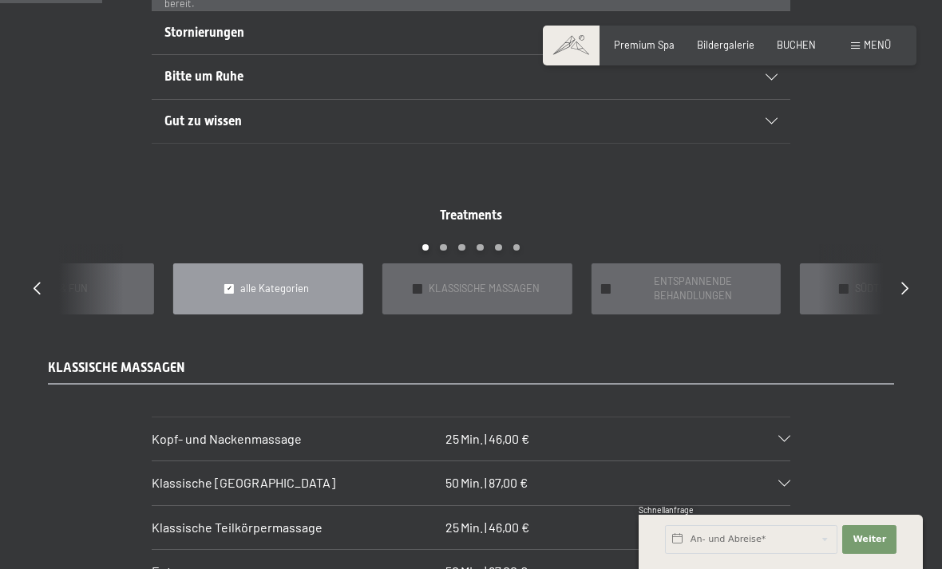
click at [723, 282] on span "ENTSPANNENDE BEHANDLUNGEN" at bounding box center [692, 289] width 153 height 29
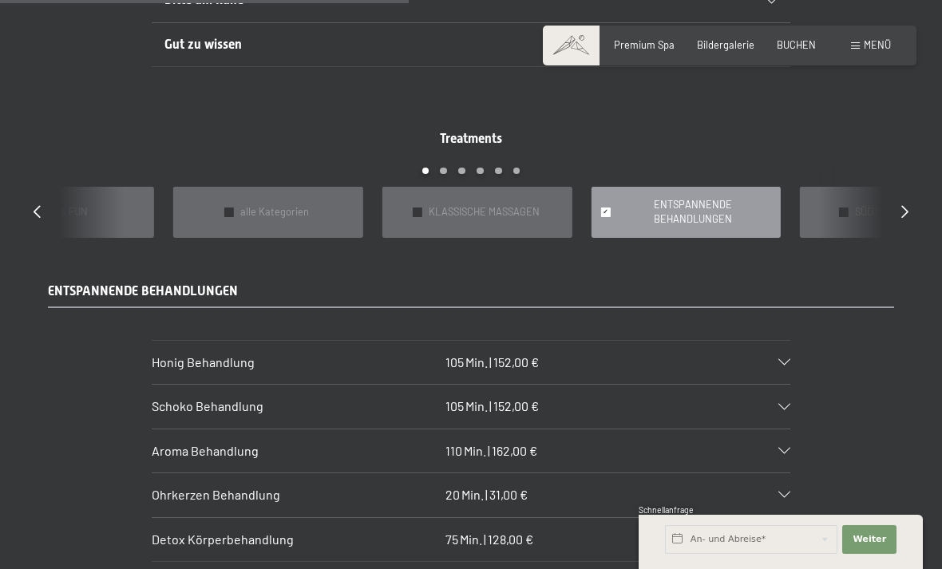
scroll to position [1167, 0]
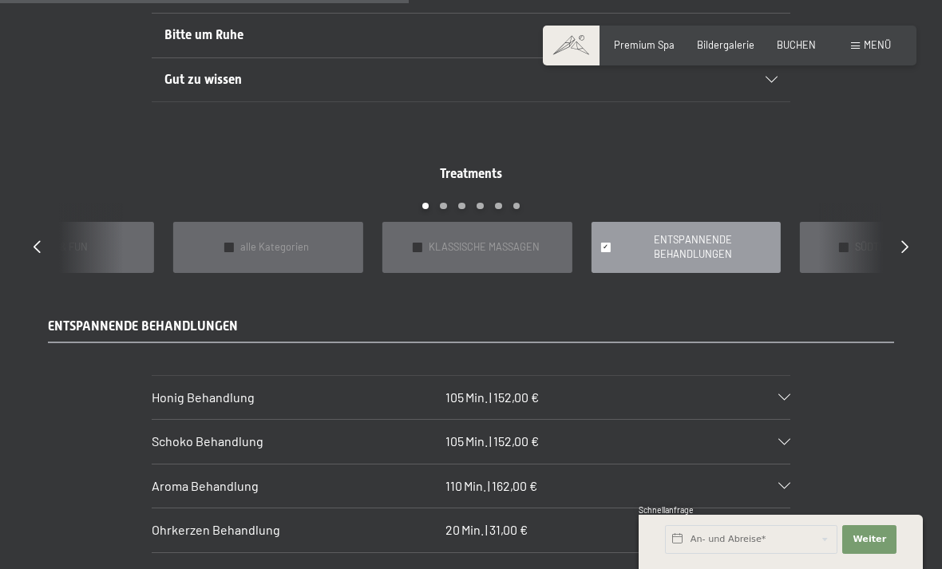
click at [908, 240] on icon at bounding box center [904, 246] width 7 height 13
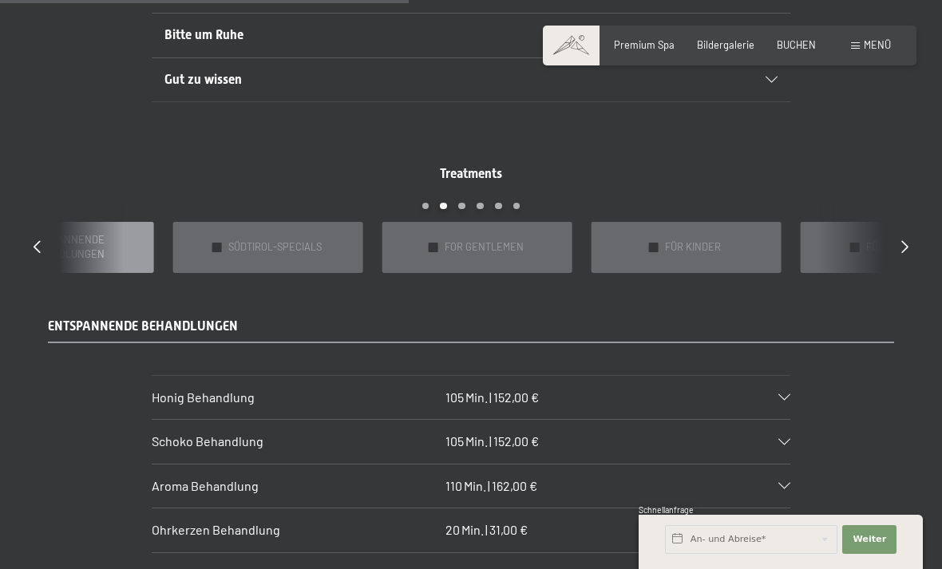
click at [309, 226] on div "✓ SÜDTIROL-SPECIALS" at bounding box center [268, 247] width 190 height 50
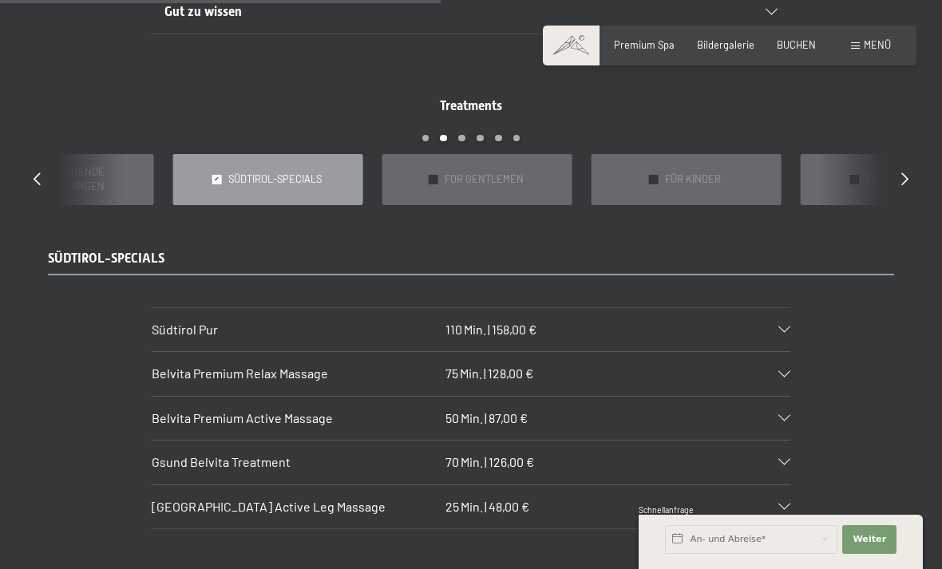
scroll to position [1234, 0]
click at [787, 327] on icon at bounding box center [785, 330] width 12 height 6
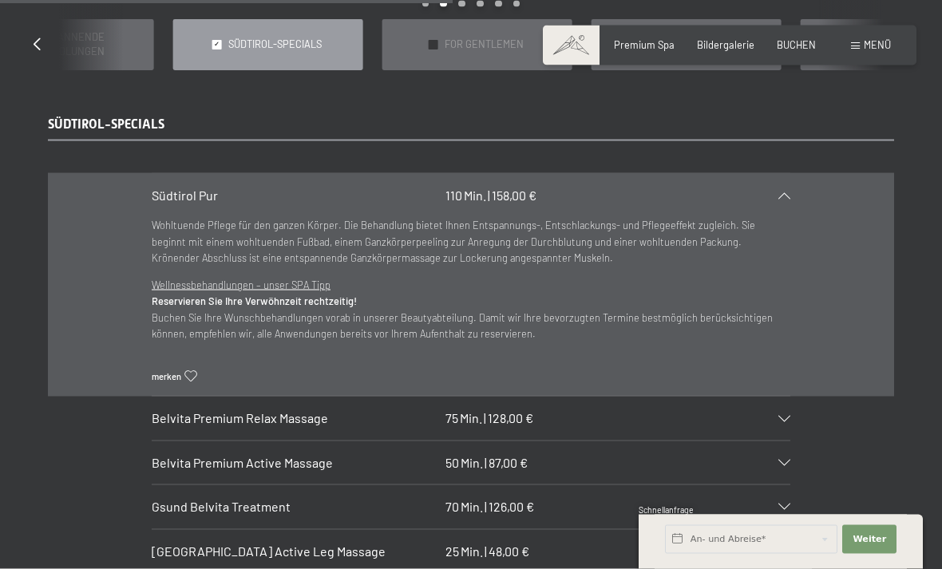
scroll to position [1397, 0]
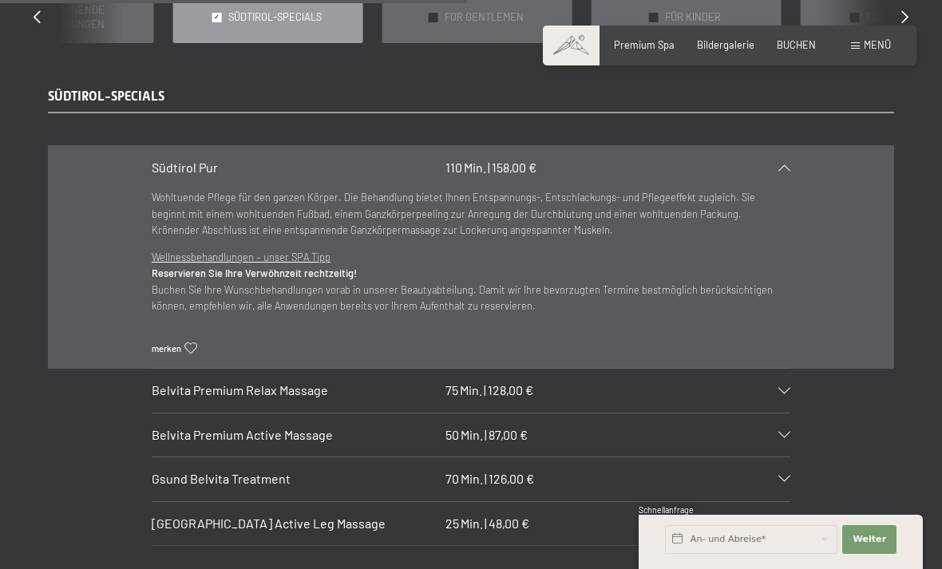
click at [787, 376] on div "Belvita Premium Relax Massage 75 Min. | 128,00 €" at bounding box center [471, 390] width 639 height 43
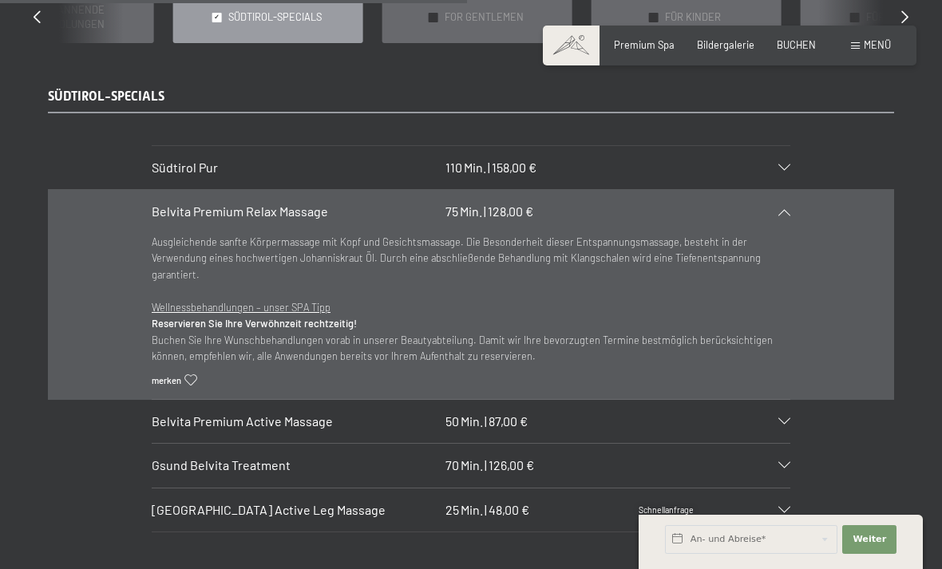
click at [787, 209] on icon at bounding box center [785, 212] width 12 height 6
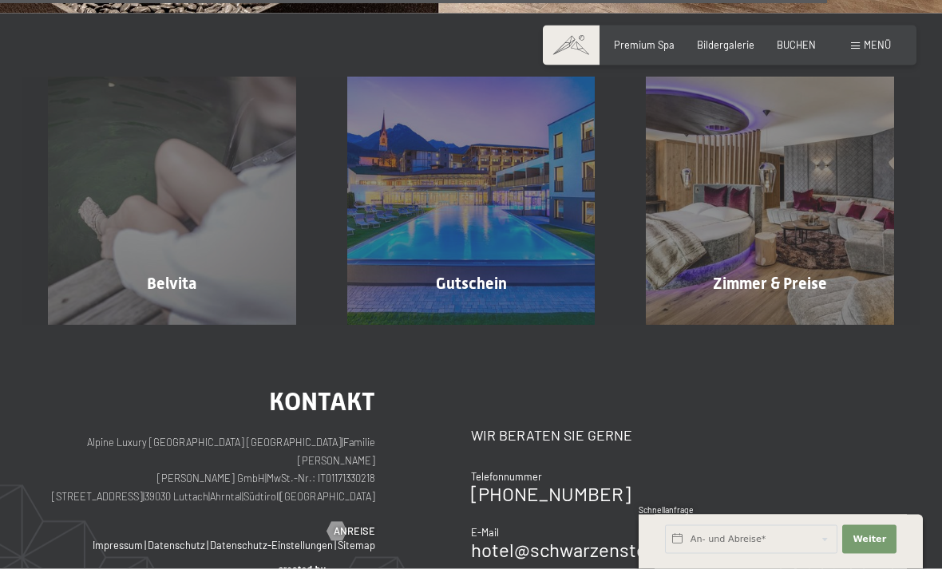
scroll to position [2331, 0]
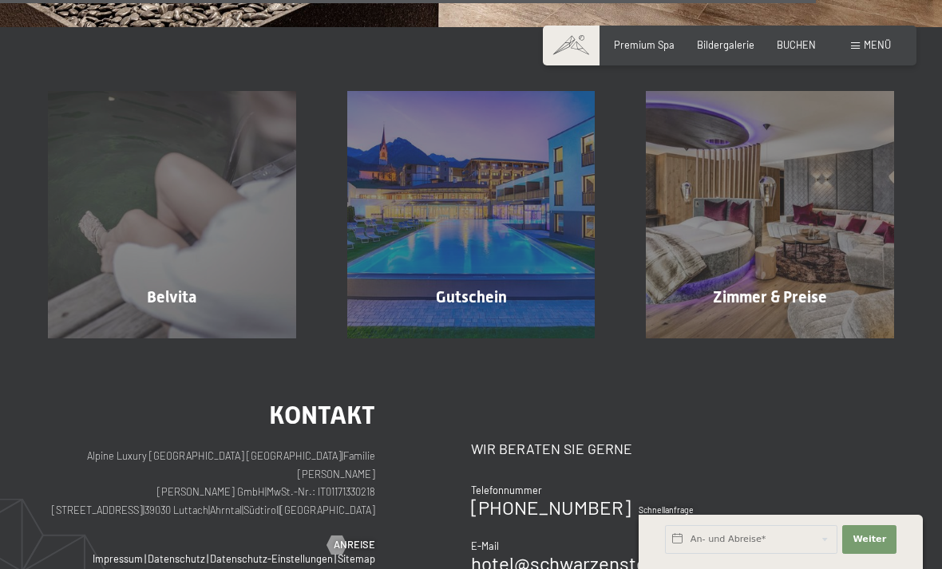
click at [497, 324] on span "Mehr erfahren" at bounding box center [474, 331] width 79 height 14
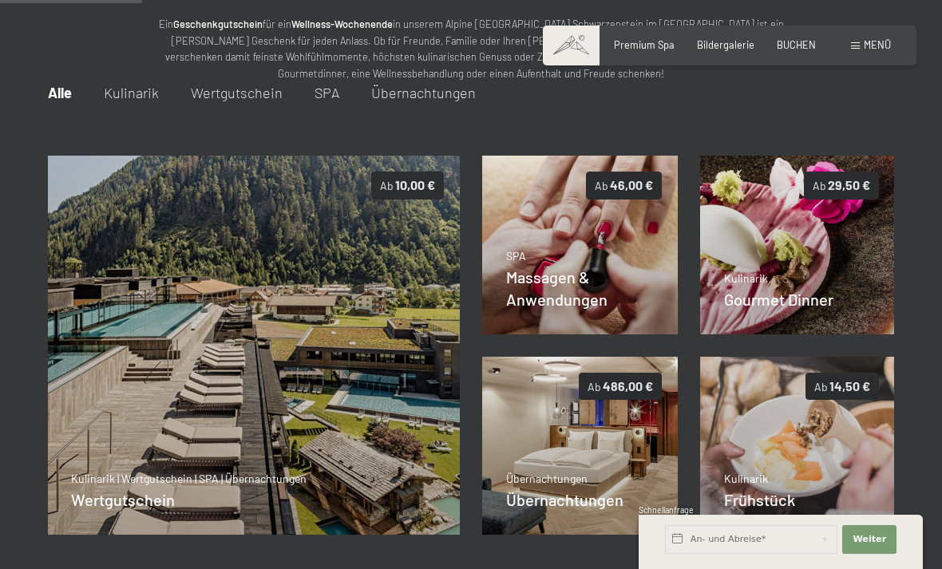
click at [600, 283] on span "Massagen & Anwendungen" at bounding box center [556, 288] width 101 height 42
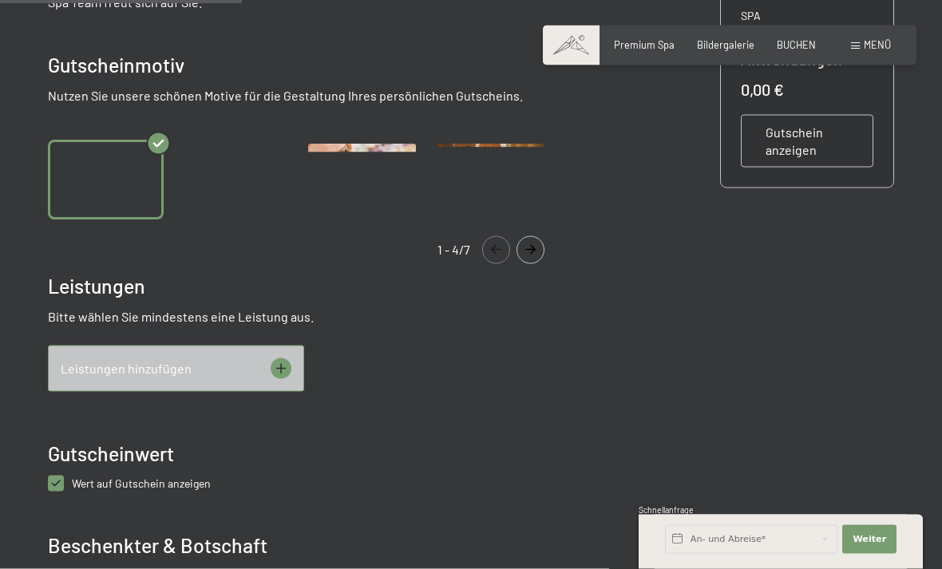
scroll to position [438, 0]
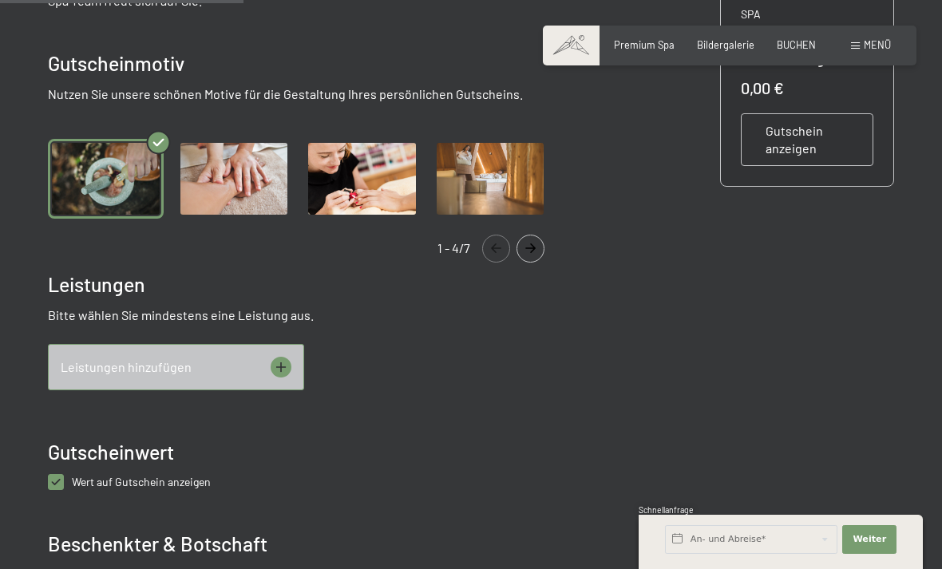
click at [291, 375] on icon at bounding box center [281, 367] width 21 height 21
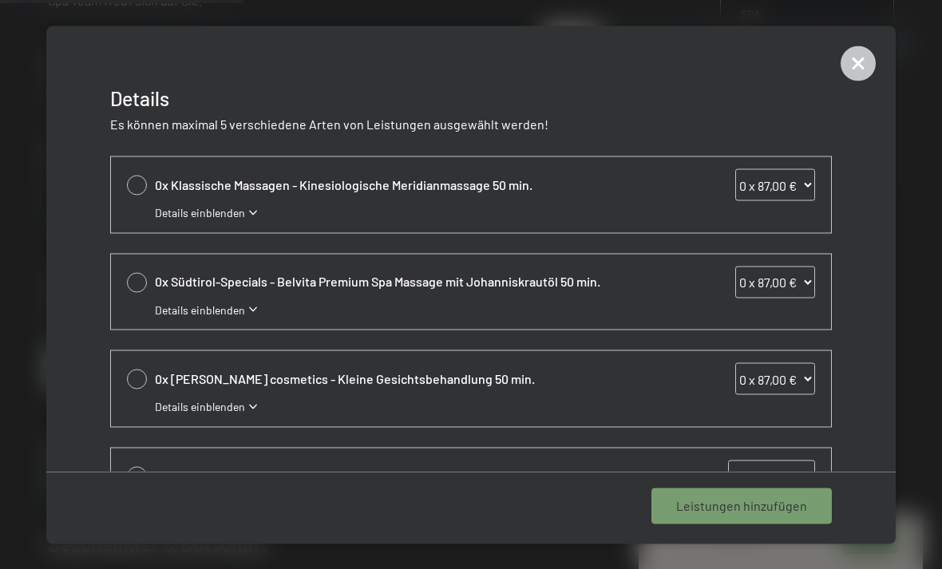
scroll to position [192, 0]
click at [168, 312] on span "Details einblenden" at bounding box center [200, 309] width 90 height 16
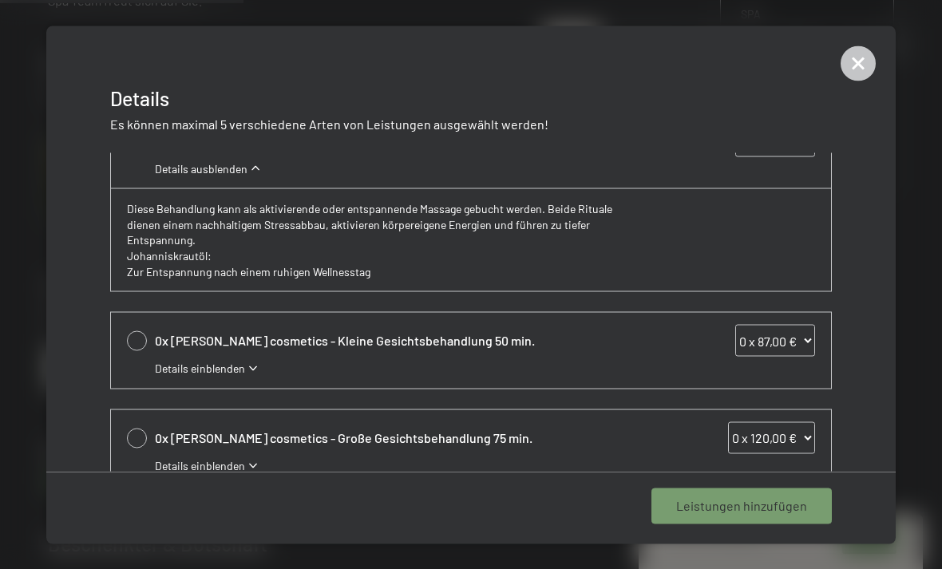
scroll to position [337, 0]
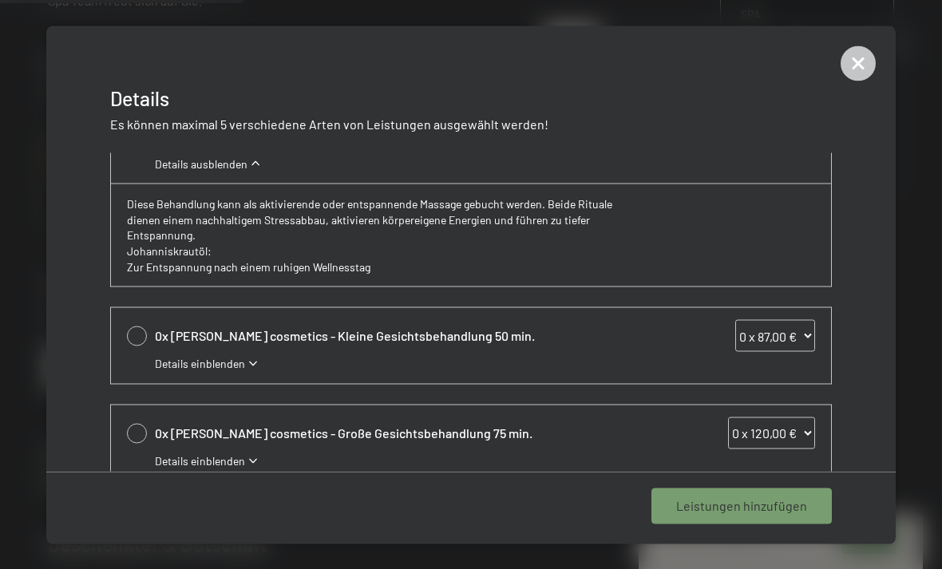
click at [193, 356] on span "Details einblenden" at bounding box center [200, 364] width 90 height 16
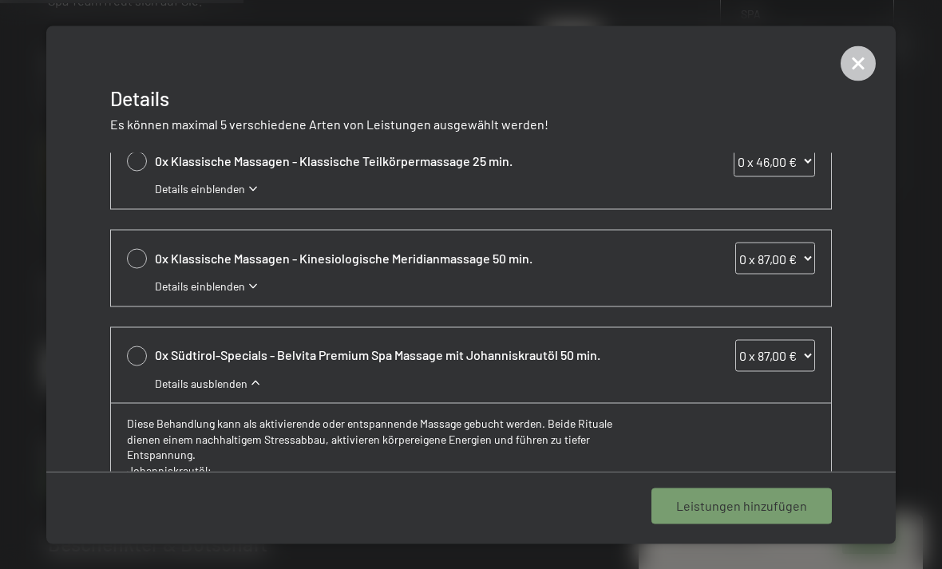
scroll to position [271, 0]
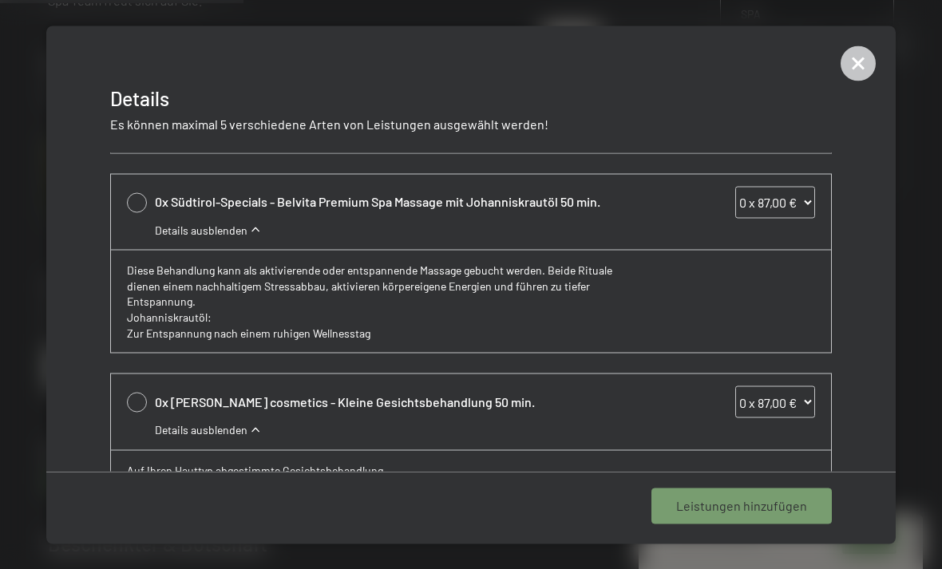
click at [868, 68] on icon at bounding box center [858, 63] width 35 height 35
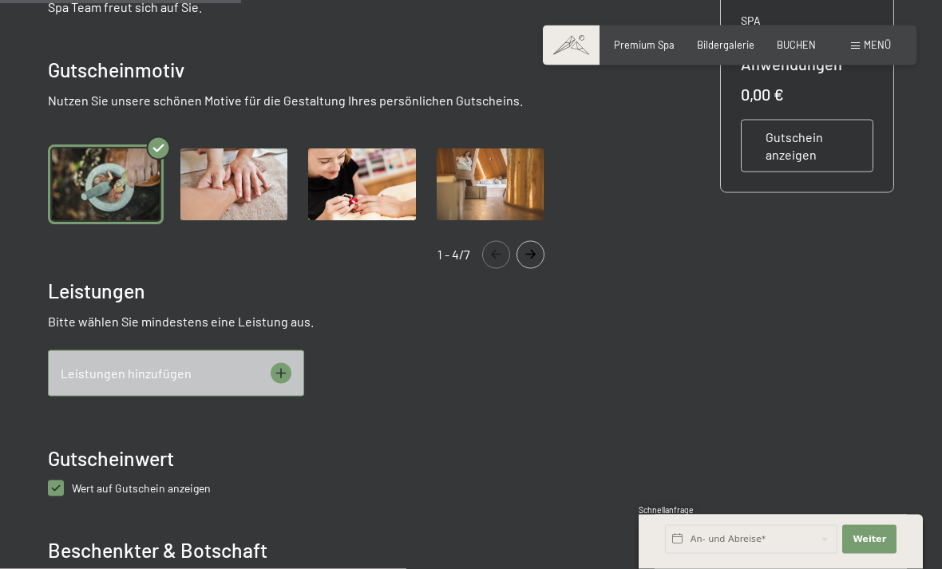
scroll to position [382, 0]
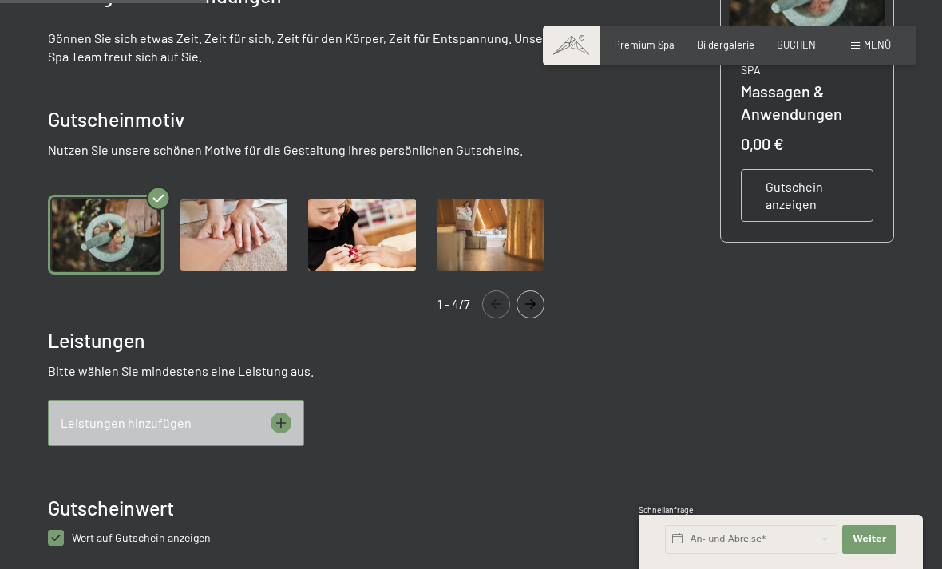
click at [89, 432] on div "Leistungen hinzufügen" at bounding box center [176, 423] width 256 height 46
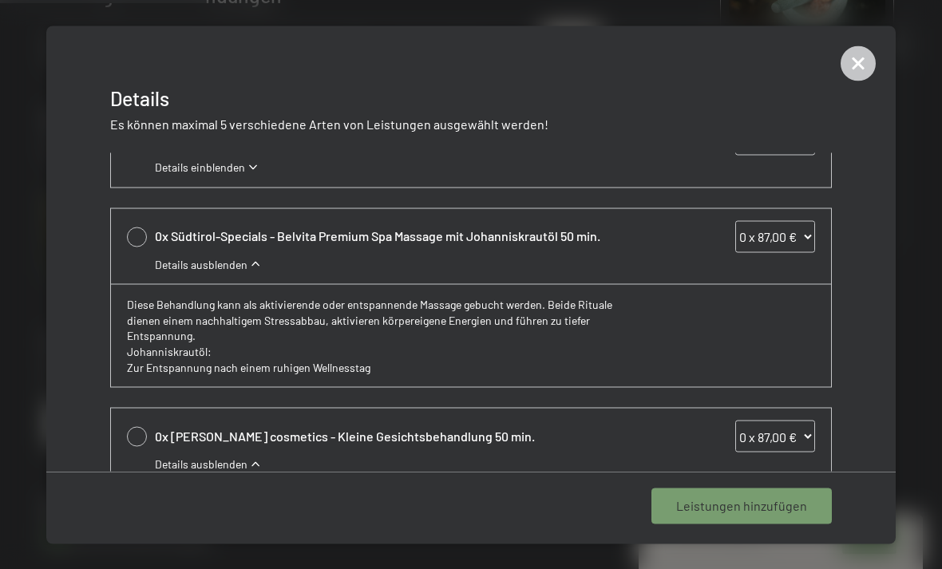
scroll to position [228, 0]
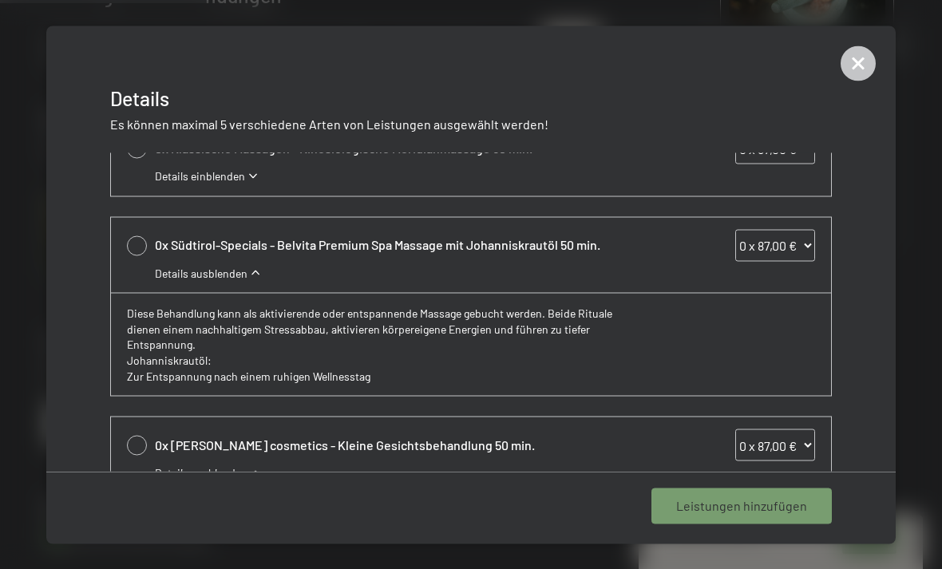
click at [3, 377] on div at bounding box center [471, 284] width 942 height 569
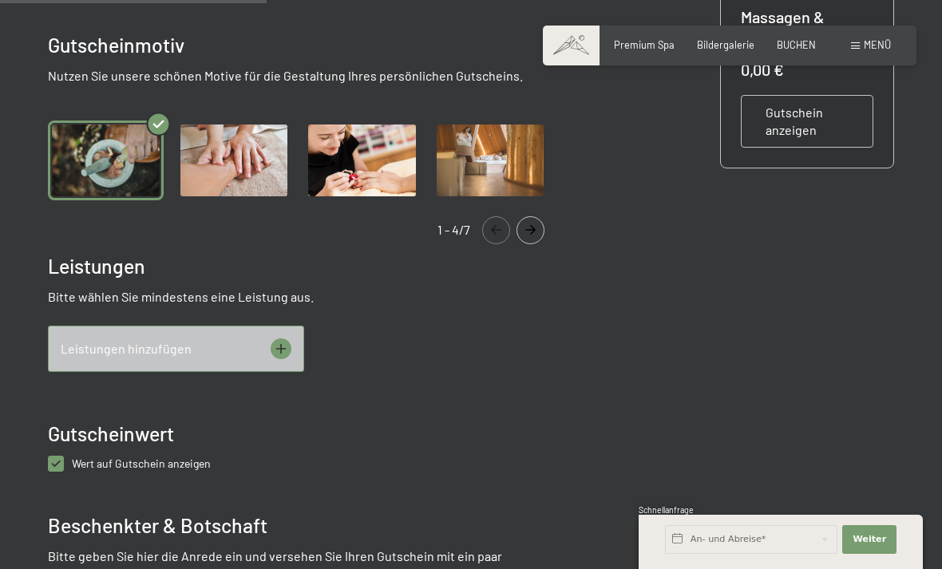
scroll to position [479, 0]
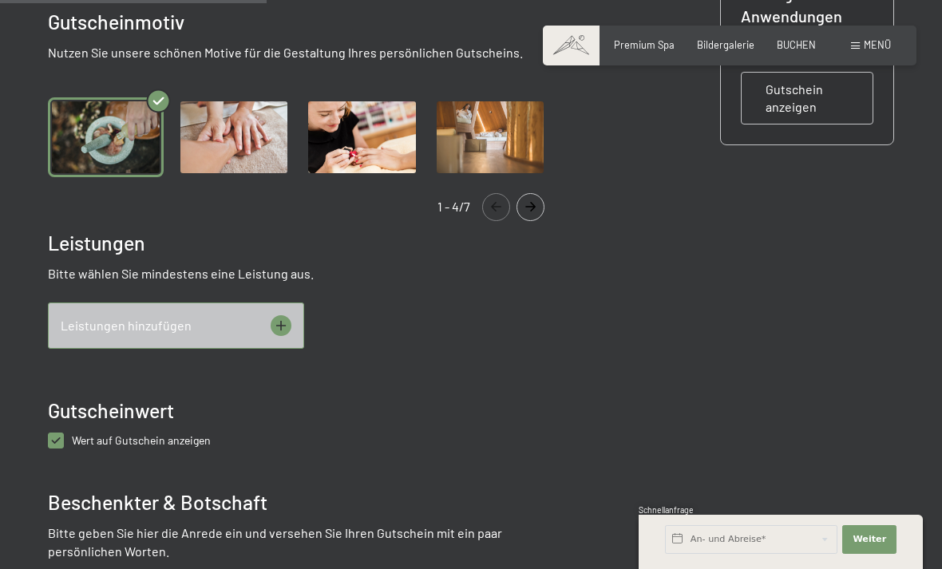
click at [262, 320] on div "Leistungen hinzufügen" at bounding box center [176, 326] width 256 height 46
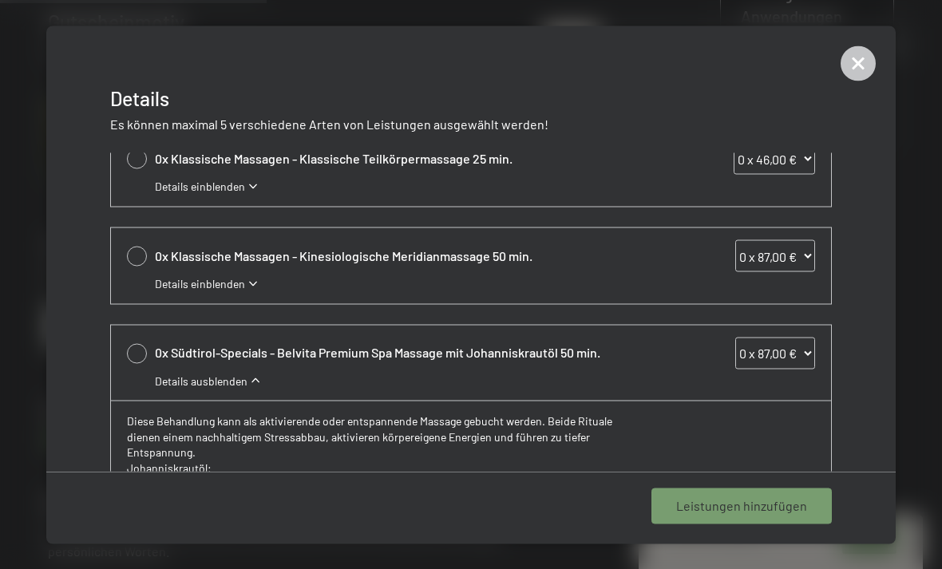
scroll to position [121, 0]
click at [189, 377] on span "Details ausblenden" at bounding box center [201, 380] width 93 height 16
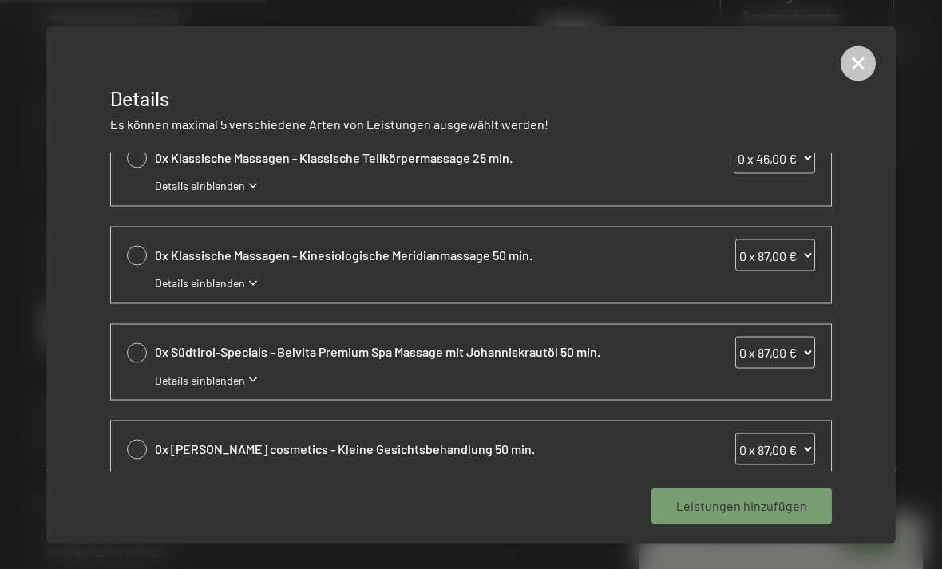
click at [186, 378] on span "Details einblenden" at bounding box center [200, 380] width 90 height 16
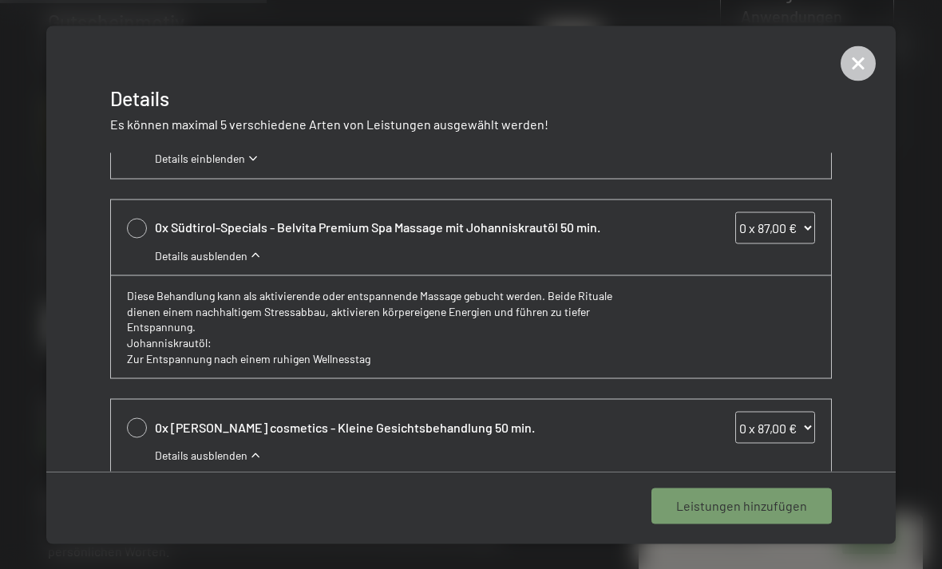
scroll to position [245, 0]
click at [850, 69] on icon at bounding box center [858, 63] width 35 height 35
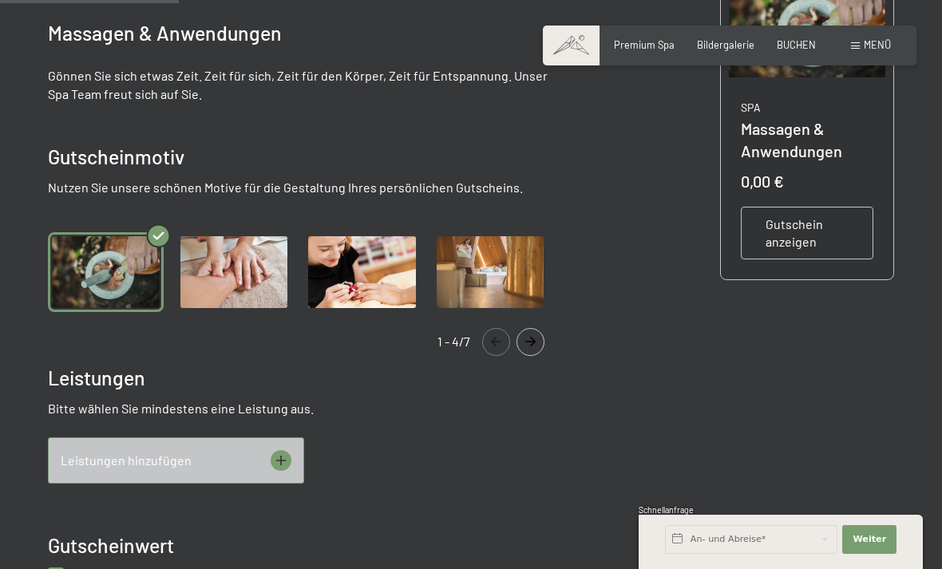
scroll to position [343, 0]
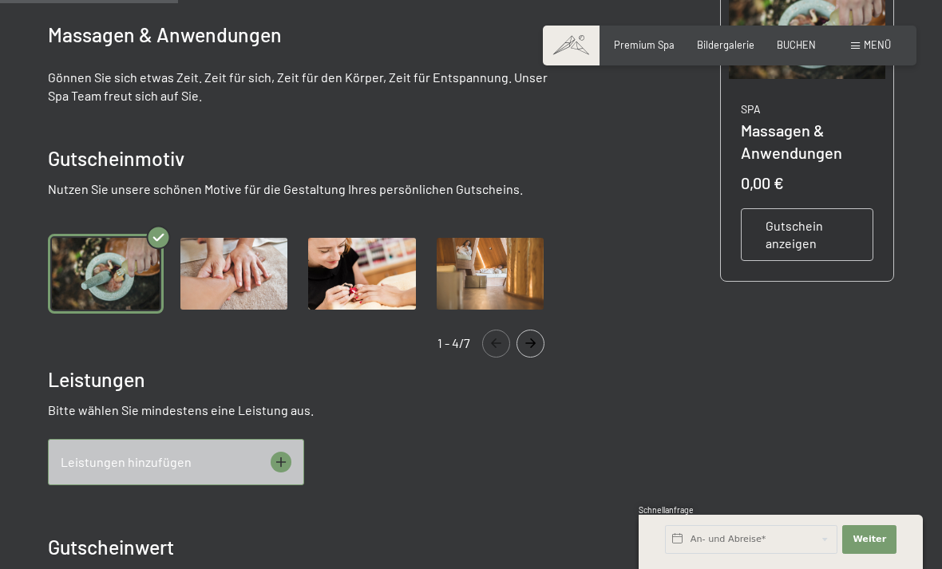
click at [648, 47] on span "Premium Spa" at bounding box center [644, 44] width 61 height 13
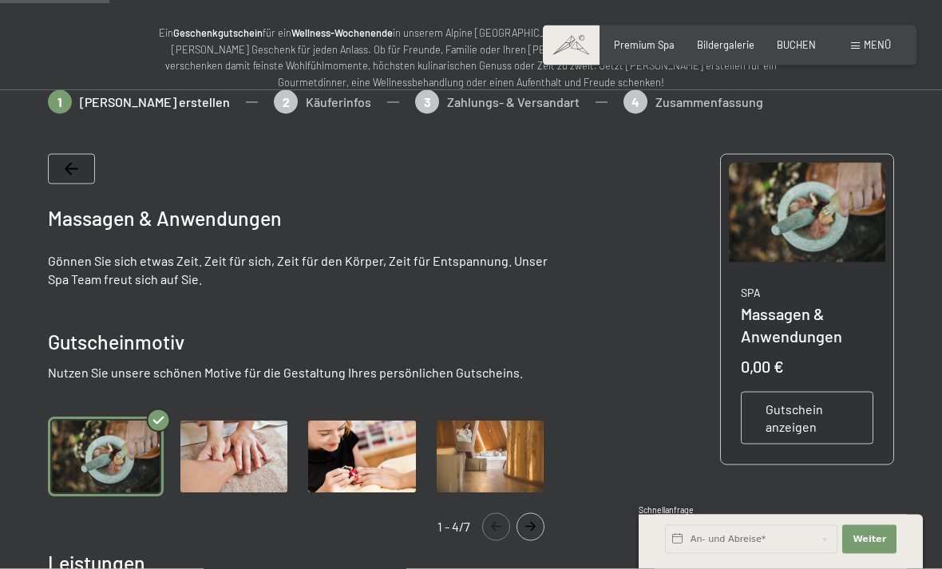
scroll to position [263, 0]
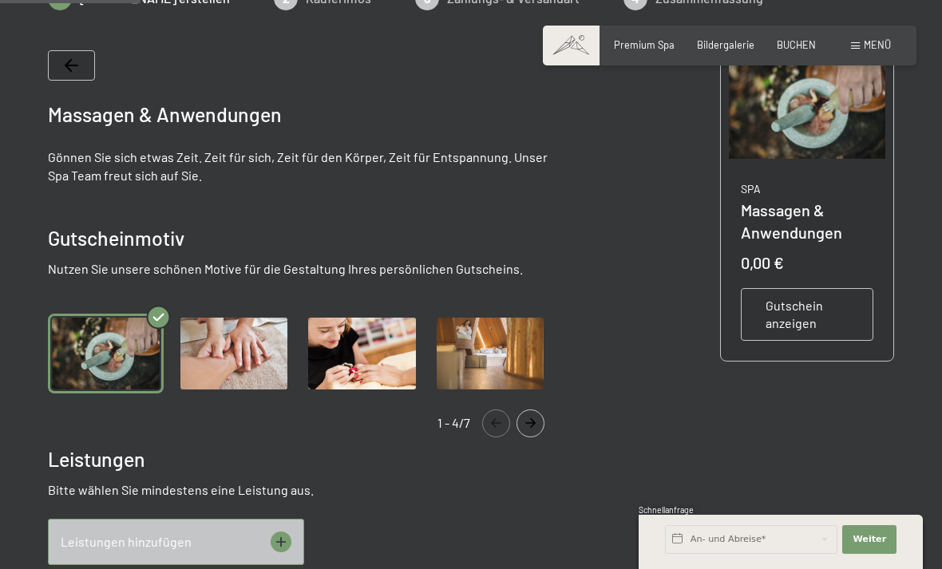
click at [279, 547] on icon at bounding box center [281, 542] width 21 height 21
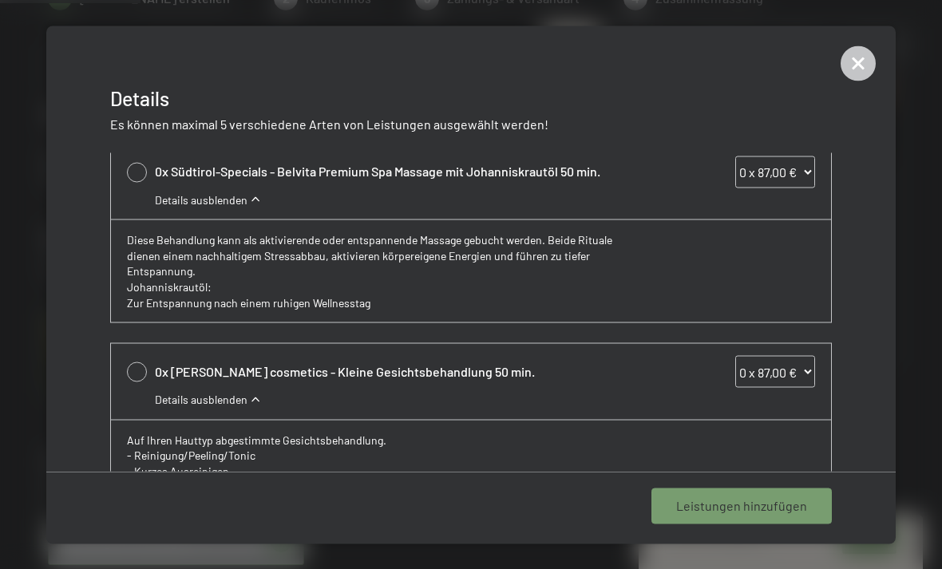
scroll to position [324, 0]
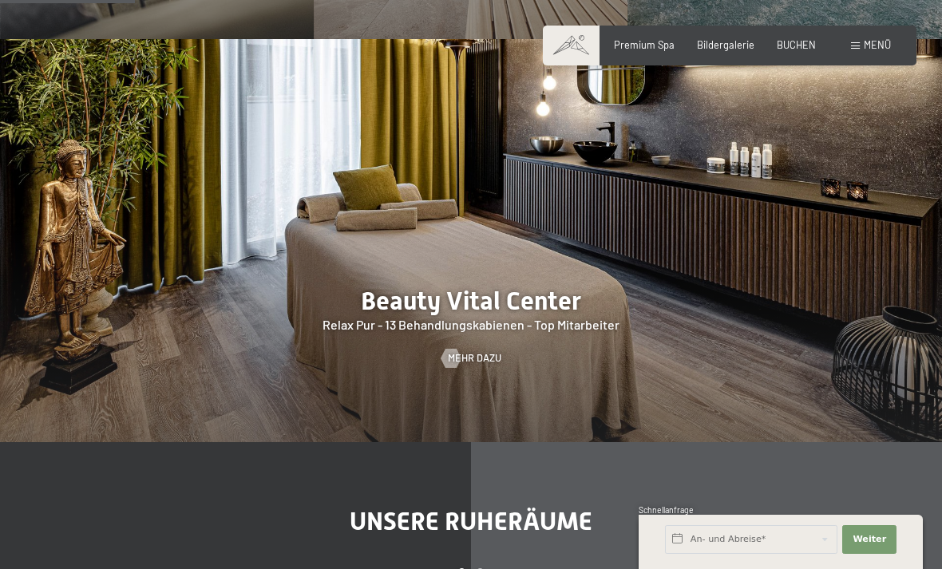
scroll to position [1297, 0]
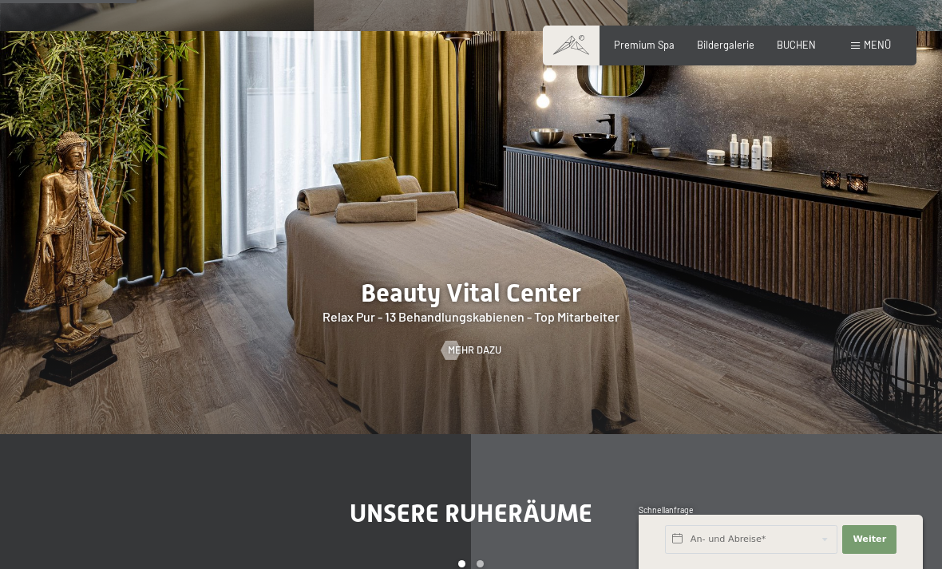
click at [475, 358] on span "Mehr dazu" at bounding box center [474, 350] width 53 height 14
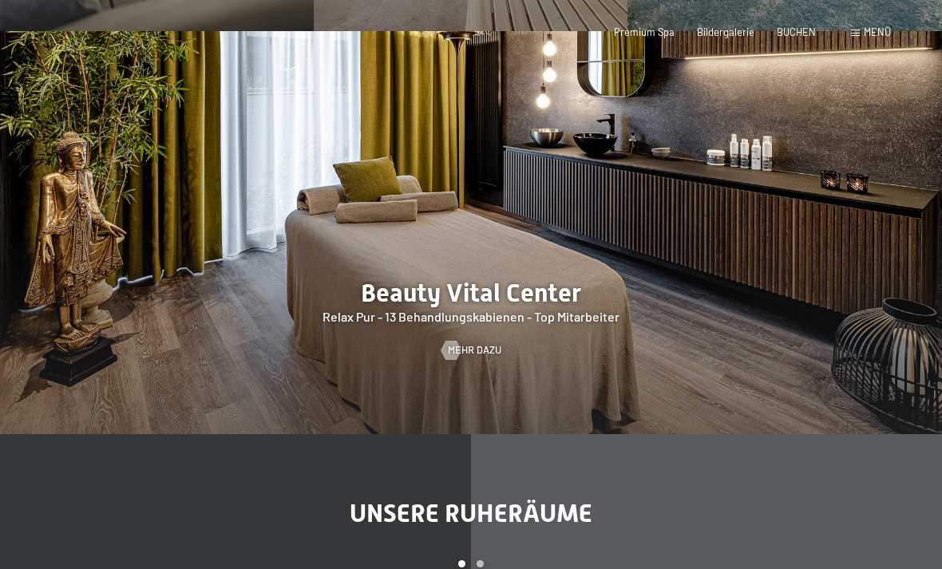
scroll to position [0, 0]
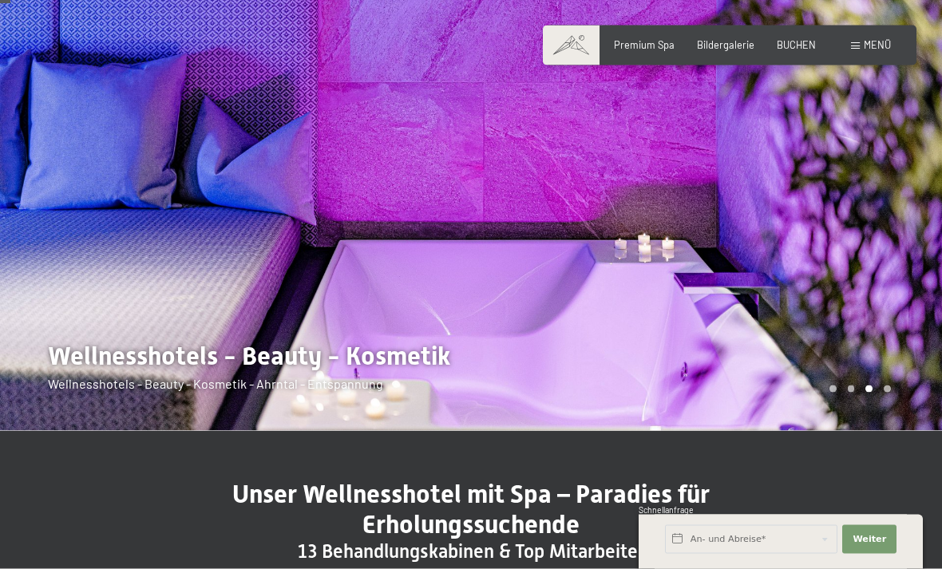
scroll to position [65, 0]
